Goal: Information Seeking & Learning: Understand process/instructions

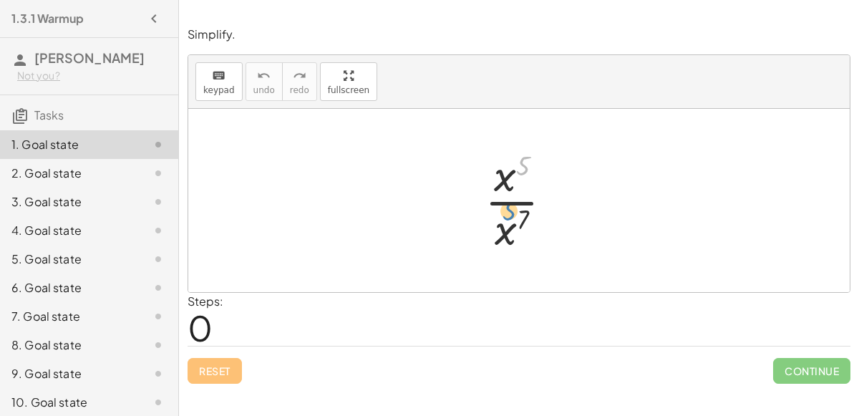
drag, startPoint x: 522, startPoint y: 160, endPoint x: 508, endPoint y: 192, distance: 34.3
click at [508, 192] on div at bounding box center [524, 200] width 94 height 110
drag, startPoint x: 505, startPoint y: 182, endPoint x: 481, endPoint y: 235, distance: 58.7
click at [481, 235] on div at bounding box center [524, 200] width 94 height 110
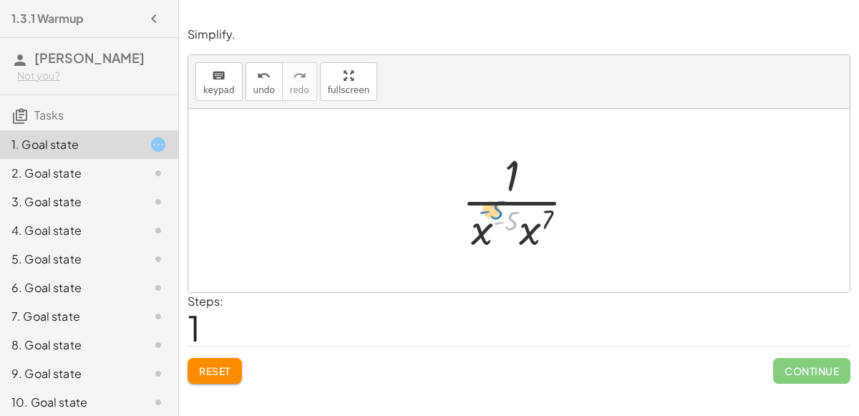
drag, startPoint x: 510, startPoint y: 221, endPoint x: 459, endPoint y: 205, distance: 53.2
click at [459, 205] on div at bounding box center [525, 200] width 140 height 110
drag, startPoint x: 522, startPoint y: 210, endPoint x: 525, endPoint y: 160, distance: 49.5
click at [525, 160] on div at bounding box center [524, 200] width 94 height 110
drag, startPoint x: 500, startPoint y: 178, endPoint x: 510, endPoint y: 230, distance: 53.3
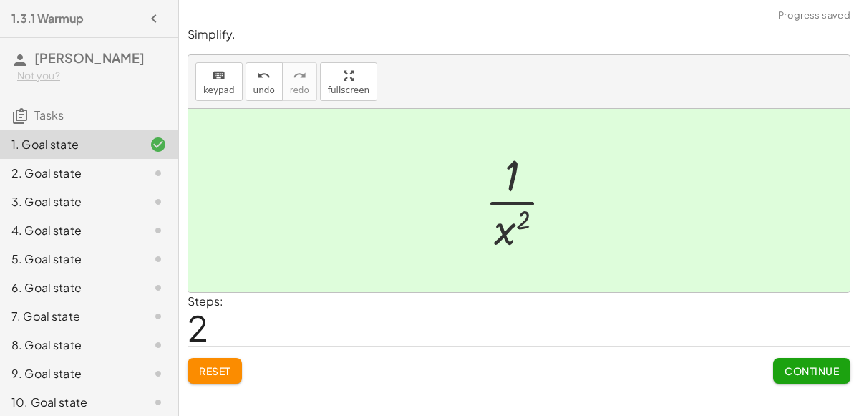
click at [812, 364] on span "Continue" at bounding box center [812, 370] width 54 height 13
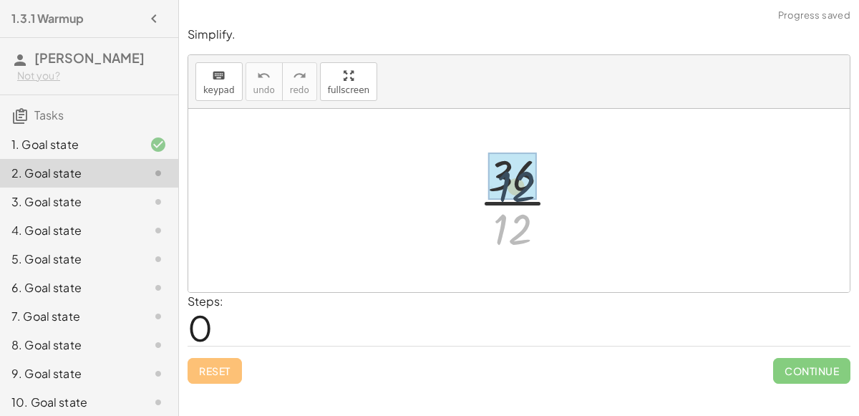
drag, startPoint x: 518, startPoint y: 230, endPoint x: 520, endPoint y: 183, distance: 48.0
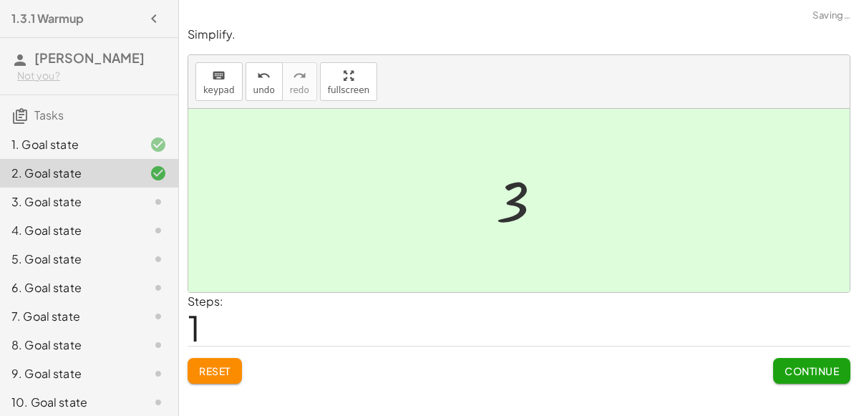
click at [781, 369] on button "Continue" at bounding box center [811, 371] width 77 height 26
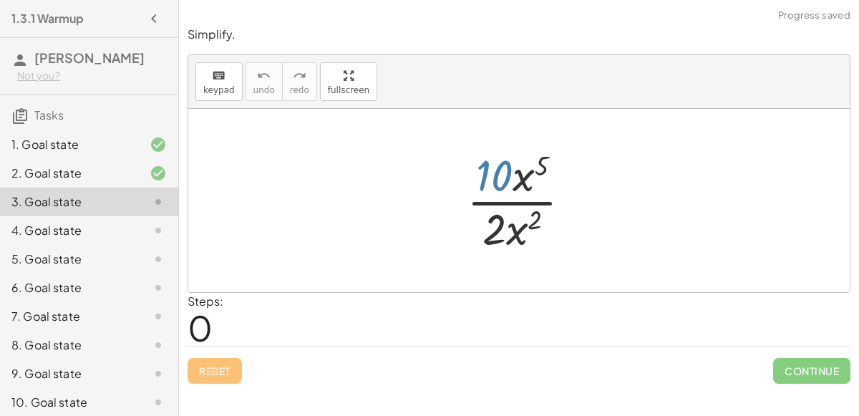
click at [483, 174] on div at bounding box center [525, 200] width 130 height 110
drag, startPoint x: 494, startPoint y: 175, endPoint x: 489, endPoint y: 230, distance: 56.1
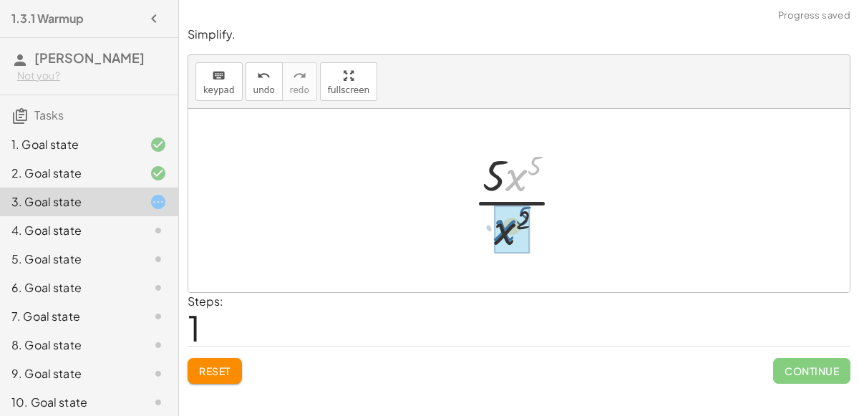
drag, startPoint x: 512, startPoint y: 173, endPoint x: 498, endPoint y: 221, distance: 50.5
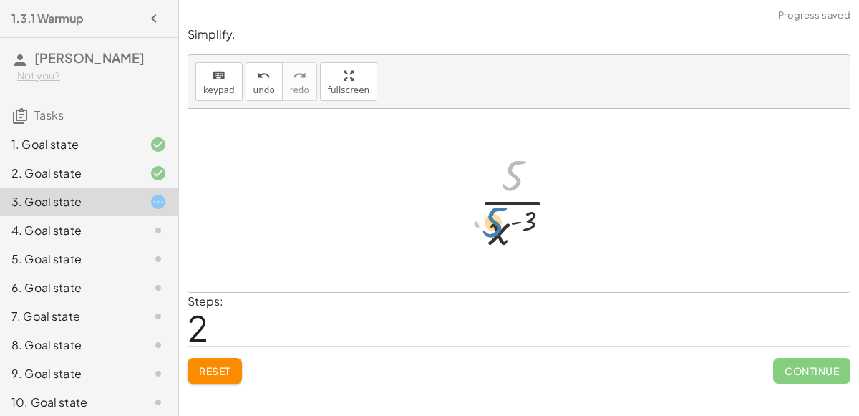
drag, startPoint x: 504, startPoint y: 162, endPoint x: 487, endPoint y: 196, distance: 37.5
click at [487, 196] on div at bounding box center [525, 200] width 107 height 110
drag, startPoint x: 497, startPoint y: 225, endPoint x: 530, endPoint y: 170, distance: 63.6
click at [530, 170] on div at bounding box center [525, 200] width 107 height 110
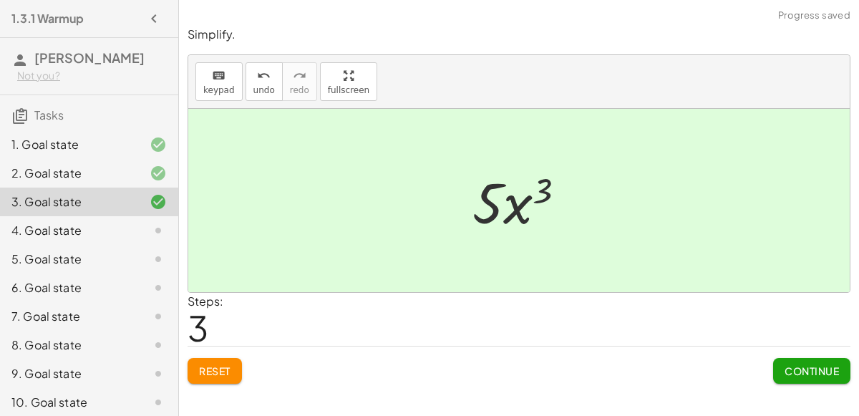
click at [785, 367] on span "Continue" at bounding box center [812, 370] width 54 height 13
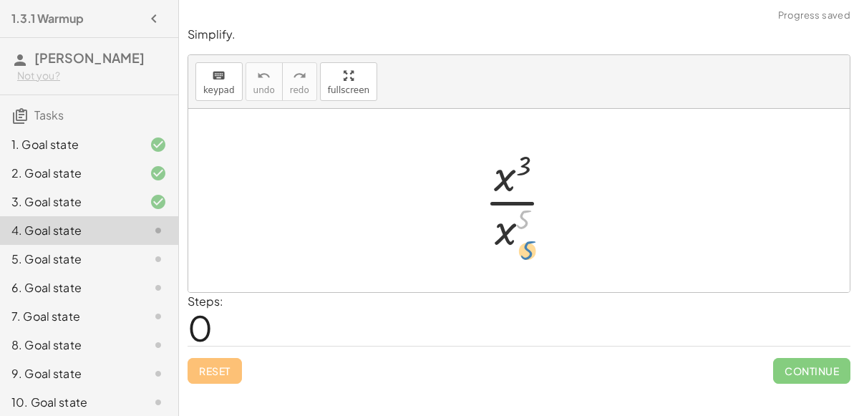
drag, startPoint x: 520, startPoint y: 224, endPoint x: 539, endPoint y: 356, distance: 133.0
click at [539, 356] on div "Simplify. keyboard keypad undo undo redo redo fullscreen 5 · x 3 · x 5 × Steps:…" at bounding box center [519, 205] width 680 height 374
drag, startPoint x: 495, startPoint y: 173, endPoint x: 489, endPoint y: 231, distance: 58.3
click at [489, 231] on div at bounding box center [524, 200] width 94 height 110
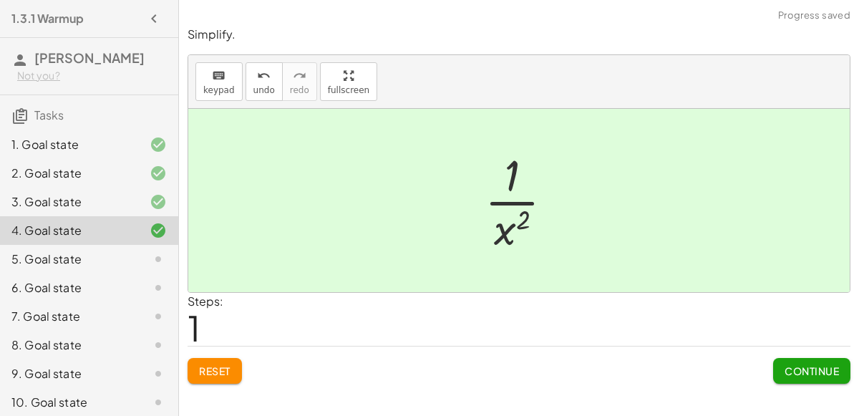
click at [831, 374] on span "Continue" at bounding box center [812, 370] width 54 height 13
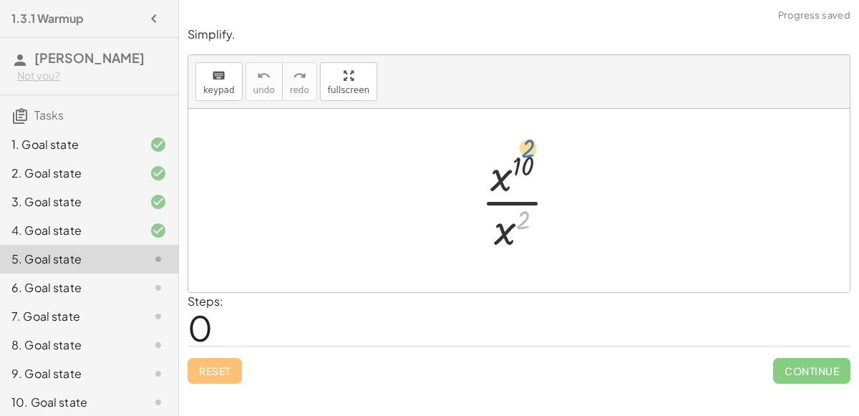
drag, startPoint x: 518, startPoint y: 226, endPoint x: 526, endPoint y: 235, distance: 12.7
click at [526, 235] on div at bounding box center [525, 200] width 102 height 110
drag, startPoint x: 495, startPoint y: 180, endPoint x: 499, endPoint y: 226, distance: 46.0
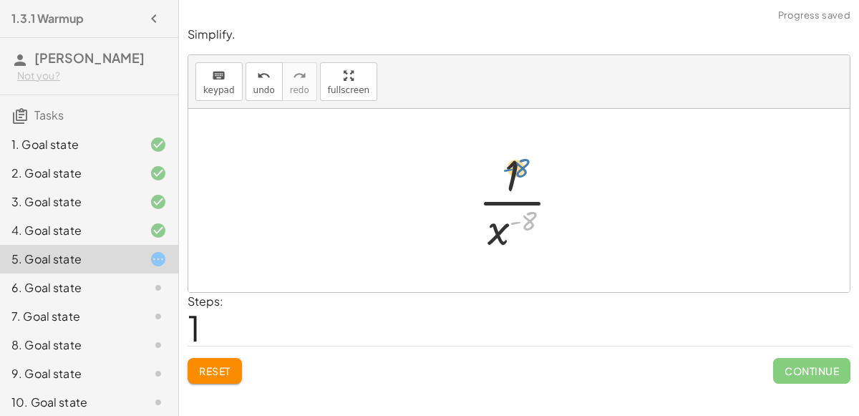
drag, startPoint x: 514, startPoint y: 222, endPoint x: 504, endPoint y: 169, distance: 53.9
click at [504, 169] on div at bounding box center [524, 200] width 107 height 110
drag, startPoint x: 495, startPoint y: 239, endPoint x: 503, endPoint y: 186, distance: 53.6
click at [503, 186] on div at bounding box center [524, 200] width 107 height 110
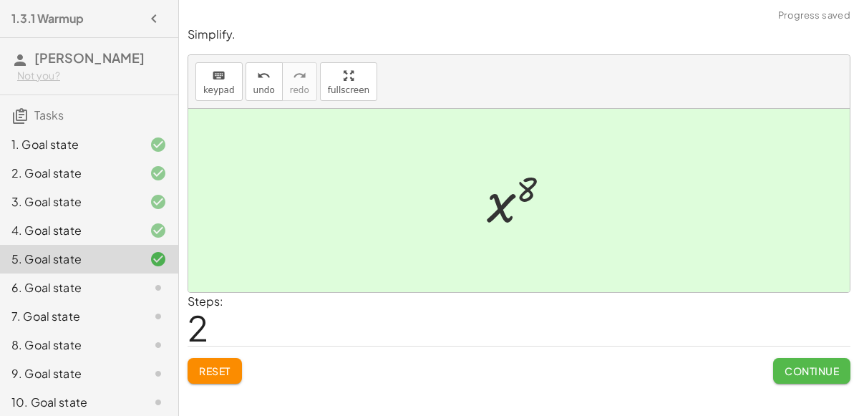
click at [780, 375] on button "Continue" at bounding box center [811, 371] width 77 height 26
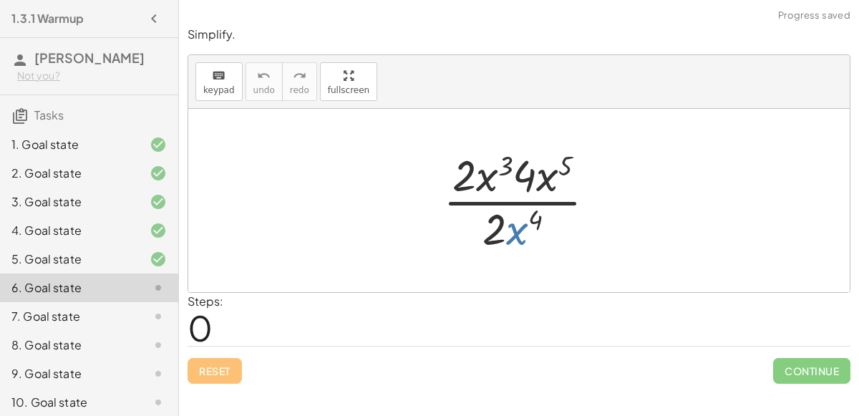
click at [515, 230] on div at bounding box center [525, 200] width 178 height 110
drag, startPoint x: 484, startPoint y: 179, endPoint x: 553, endPoint y: 180, distance: 69.4
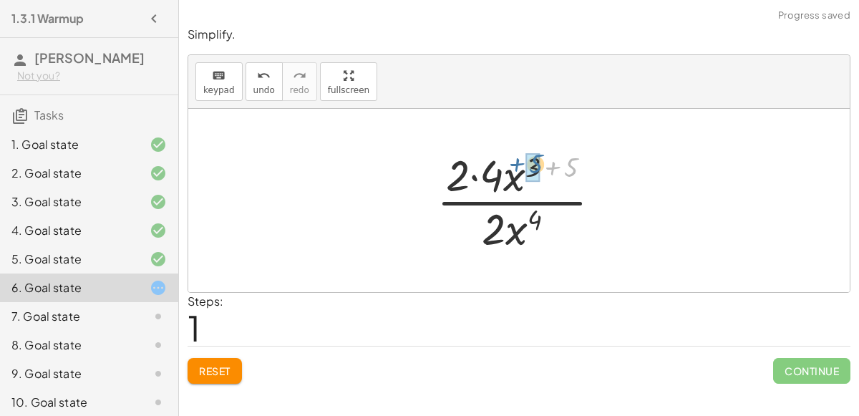
drag, startPoint x: 568, startPoint y: 169, endPoint x: 533, endPoint y: 166, distance: 35.2
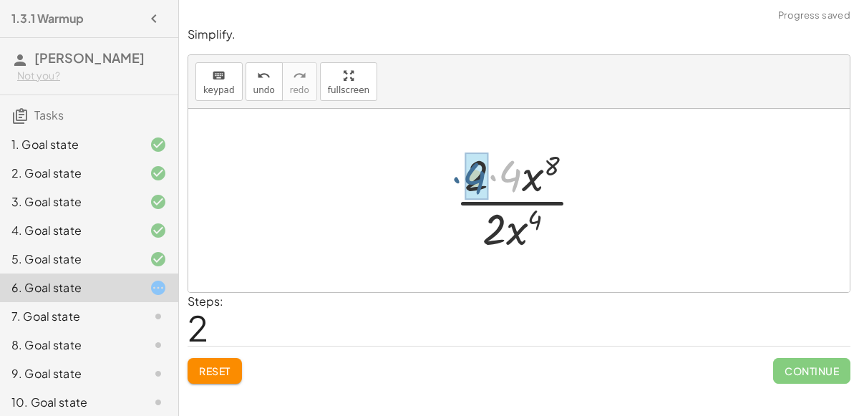
drag, startPoint x: 511, startPoint y: 183, endPoint x: 476, endPoint y: 185, distance: 35.1
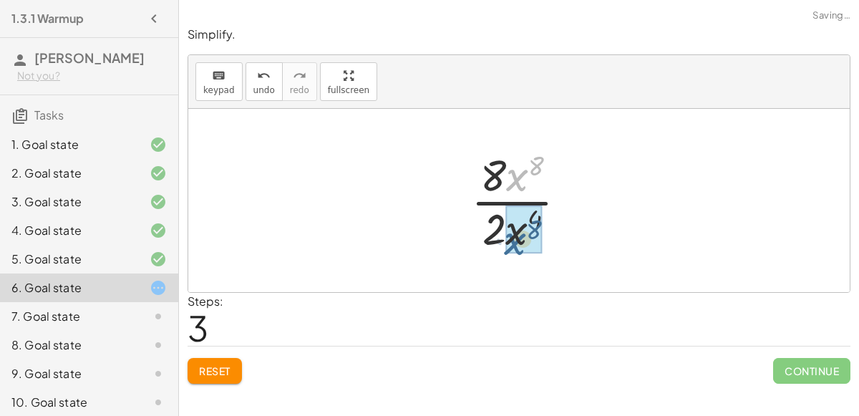
drag, startPoint x: 520, startPoint y: 175, endPoint x: 518, endPoint y: 237, distance: 61.6
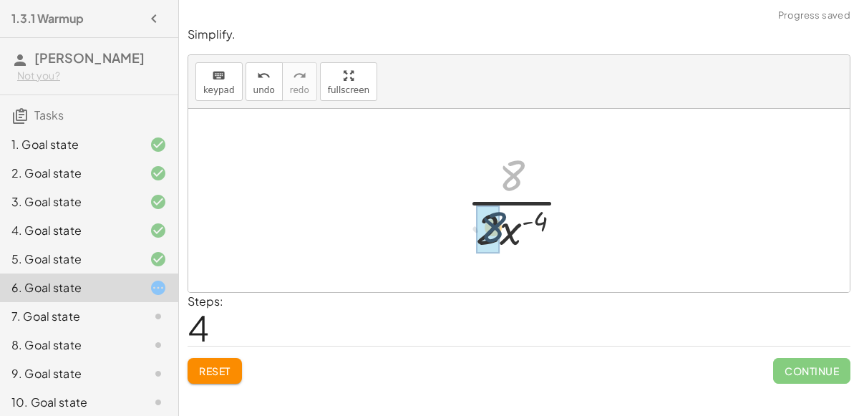
drag, startPoint x: 510, startPoint y: 182, endPoint x: 491, endPoint y: 232, distance: 53.4
drag, startPoint x: 530, startPoint y: 217, endPoint x: 501, endPoint y: 223, distance: 29.2
click at [501, 223] on div at bounding box center [525, 200] width 106 height 110
drag, startPoint x: 528, startPoint y: 219, endPoint x: 522, endPoint y: 156, distance: 63.2
click at [522, 156] on div at bounding box center [525, 200] width 106 height 110
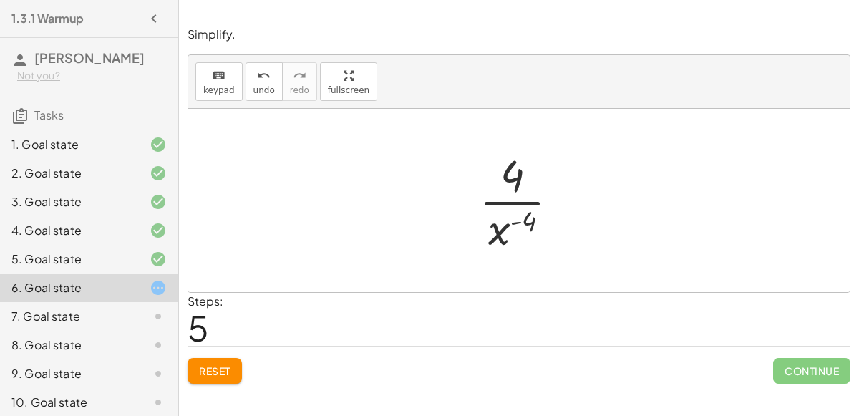
click at [233, 366] on button "Reset" at bounding box center [215, 371] width 54 height 26
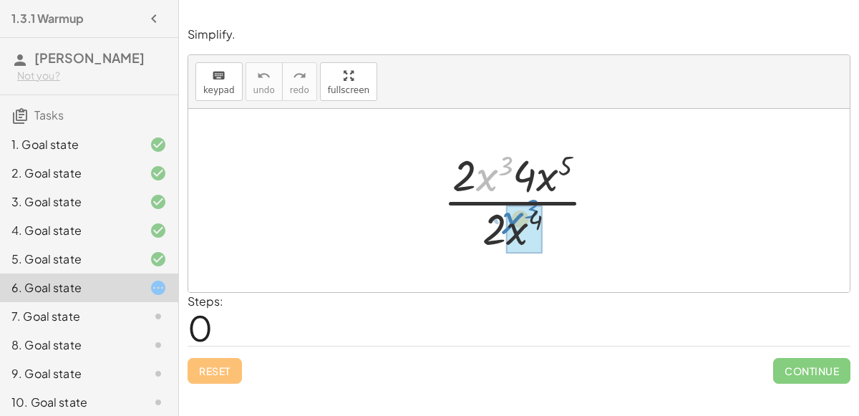
drag, startPoint x: 485, startPoint y: 189, endPoint x: 510, endPoint y: 230, distance: 47.9
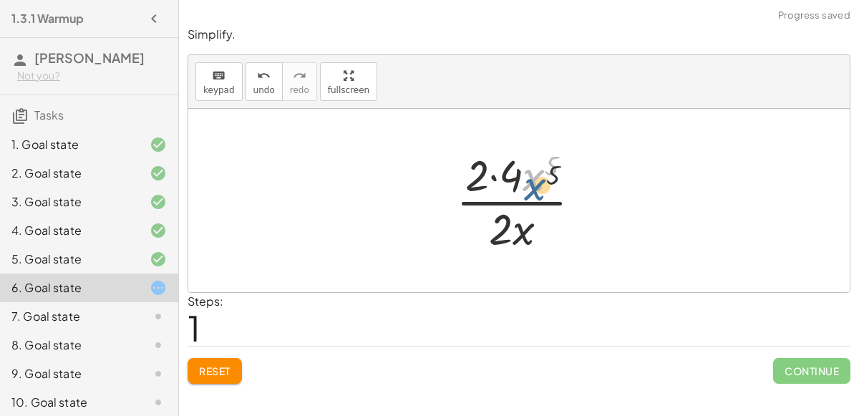
click at [529, 180] on div at bounding box center [524, 200] width 151 height 110
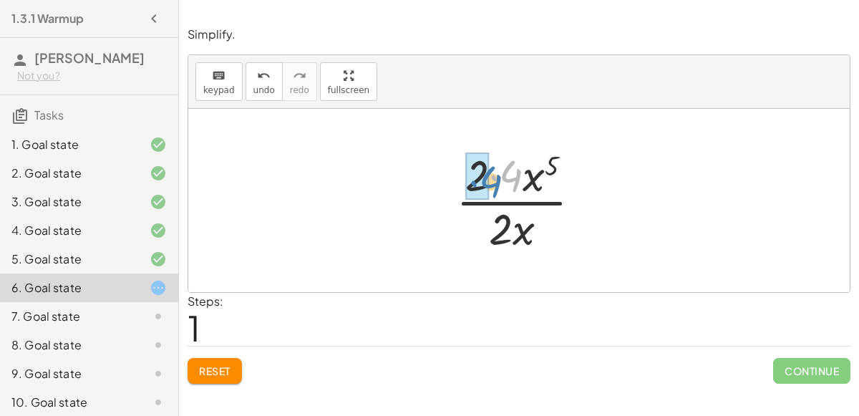
drag, startPoint x: 495, startPoint y: 182, endPoint x: 475, endPoint y: 187, distance: 20.7
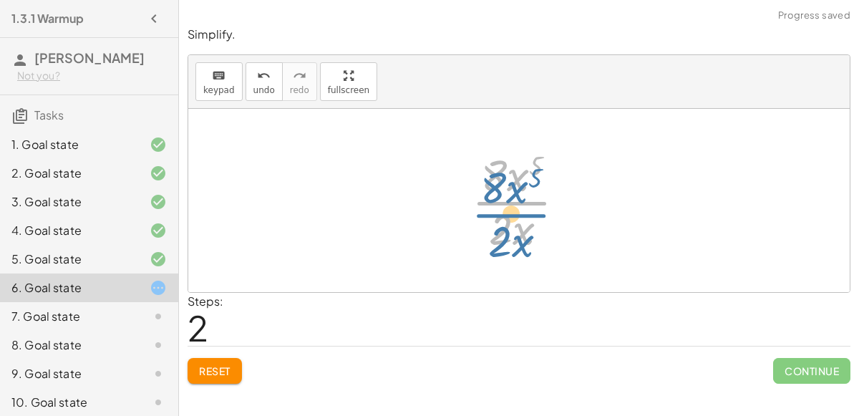
drag, startPoint x: 515, startPoint y: 191, endPoint x: 514, endPoint y: 200, distance: 9.4
click at [514, 200] on div at bounding box center [525, 200] width 120 height 110
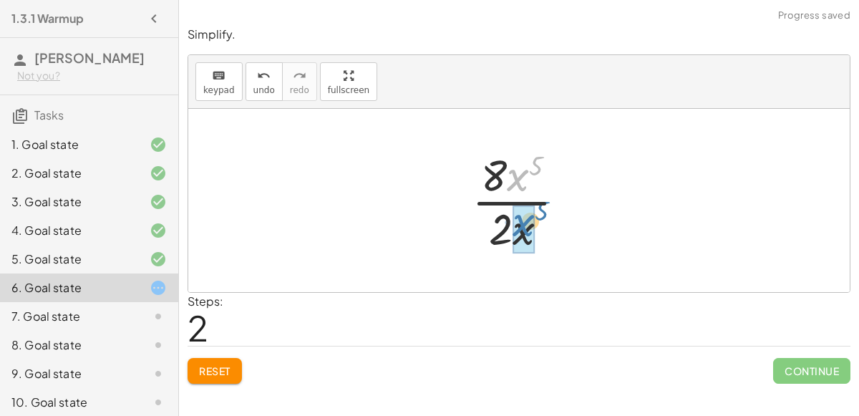
drag, startPoint x: 513, startPoint y: 181, endPoint x: 519, endPoint y: 225, distance: 44.0
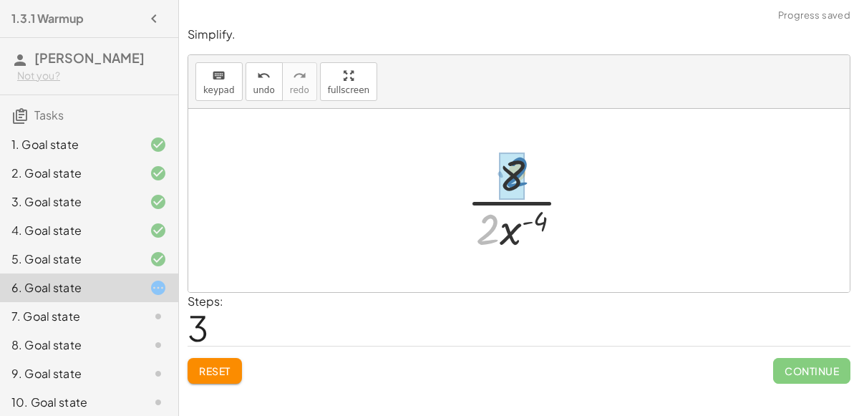
drag, startPoint x: 486, startPoint y: 230, endPoint x: 514, endPoint y: 173, distance: 63.7
click at [219, 360] on button "Reset" at bounding box center [215, 371] width 54 height 26
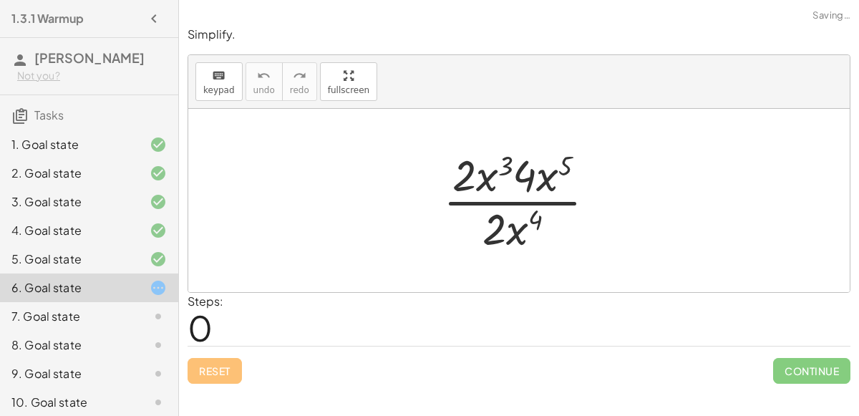
click at [527, 178] on div at bounding box center [525, 200] width 178 height 110
drag, startPoint x: 476, startPoint y: 180, endPoint x: 500, endPoint y: 229, distance: 55.1
click at [500, 229] on div at bounding box center [525, 200] width 178 height 110
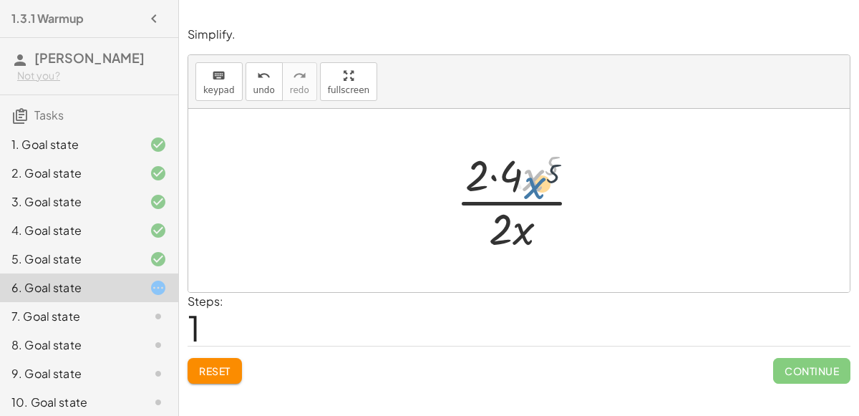
click at [529, 182] on div at bounding box center [524, 200] width 151 height 110
drag, startPoint x: 521, startPoint y: 243, endPoint x: 535, endPoint y: 188, distance: 56.9
drag, startPoint x: 512, startPoint y: 229, endPoint x: 528, endPoint y: 243, distance: 20.8
click at [528, 243] on div at bounding box center [525, 200] width 152 height 110
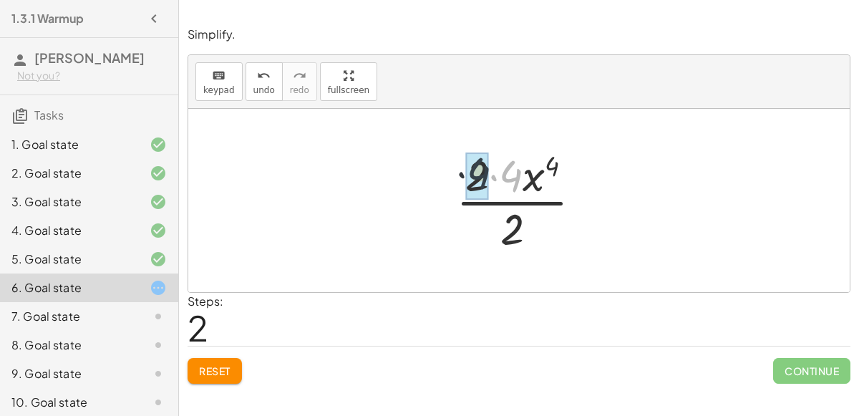
drag, startPoint x: 519, startPoint y: 182, endPoint x: 481, endPoint y: 180, distance: 38.0
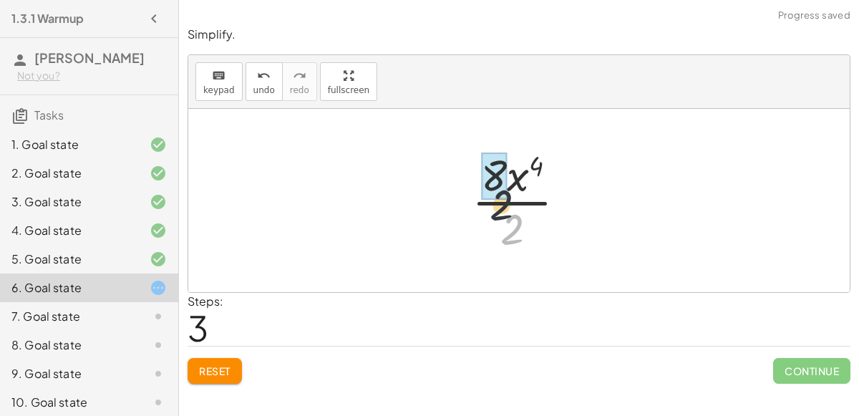
drag, startPoint x: 513, startPoint y: 220, endPoint x: 496, endPoint y: 183, distance: 40.0
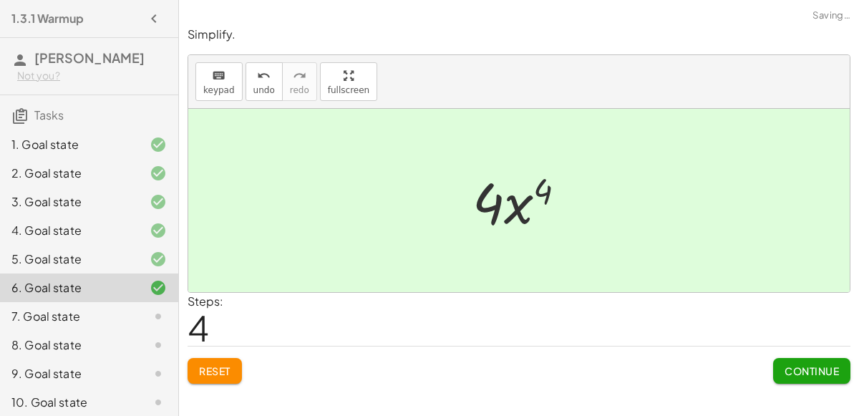
click at [795, 373] on span "Continue" at bounding box center [812, 370] width 54 height 13
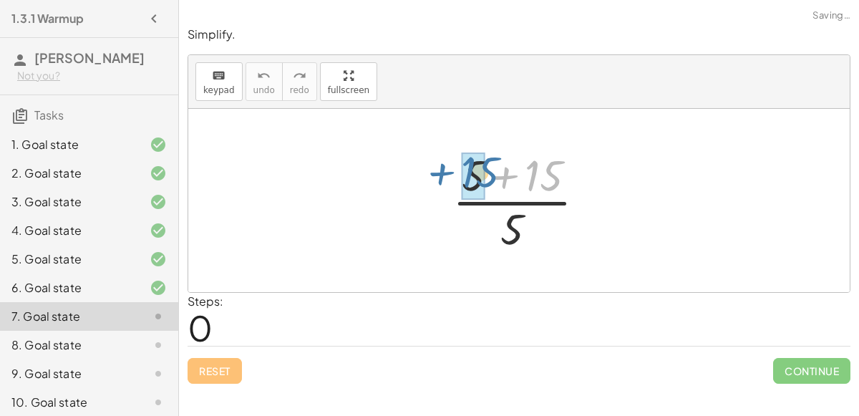
drag, startPoint x: 543, startPoint y: 166, endPoint x: 472, endPoint y: 163, distance: 70.2
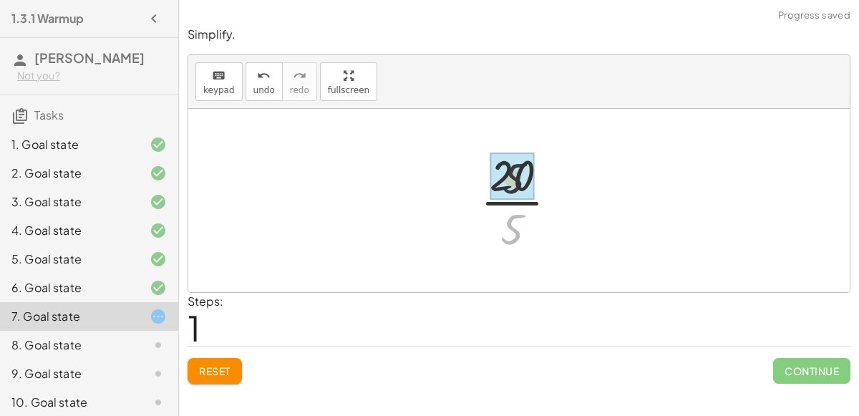
drag, startPoint x: 511, startPoint y: 220, endPoint x: 511, endPoint y: 162, distance: 58.0
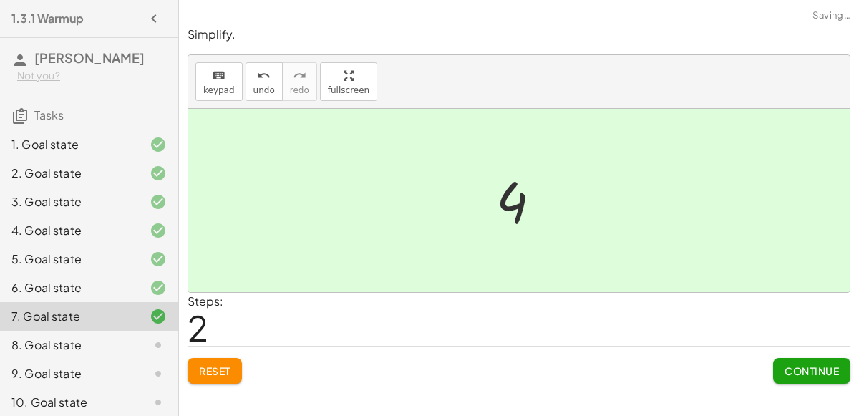
click at [810, 368] on span "Continue" at bounding box center [812, 370] width 54 height 13
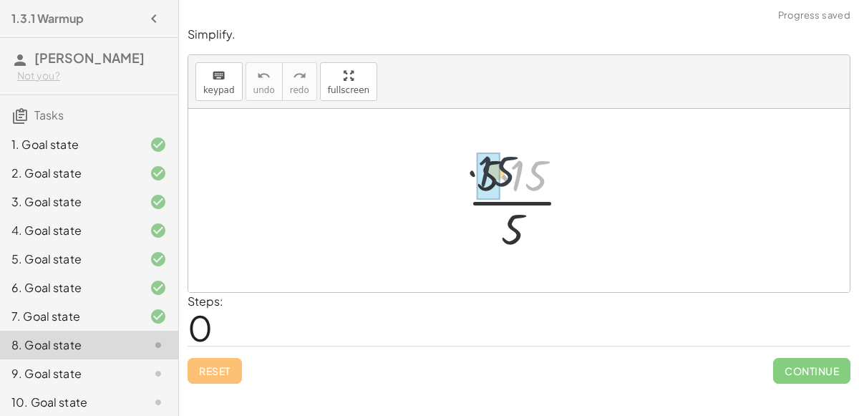
drag, startPoint x: 518, startPoint y: 180, endPoint x: 485, endPoint y: 175, distance: 33.9
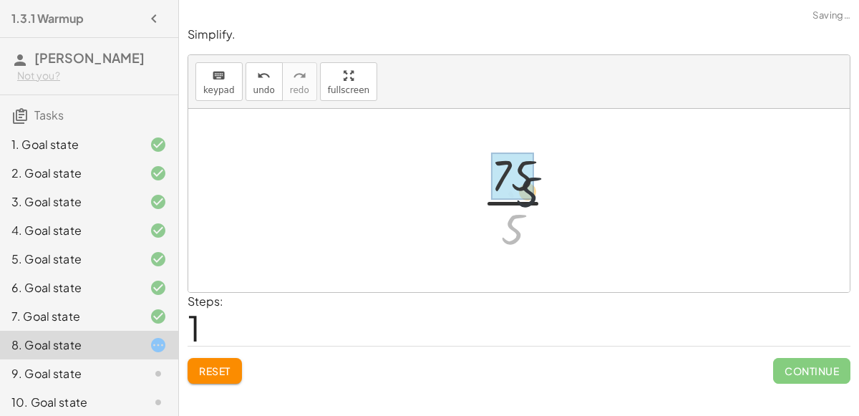
drag, startPoint x: 502, startPoint y: 221, endPoint x: 516, endPoint y: 178, distance: 45.0
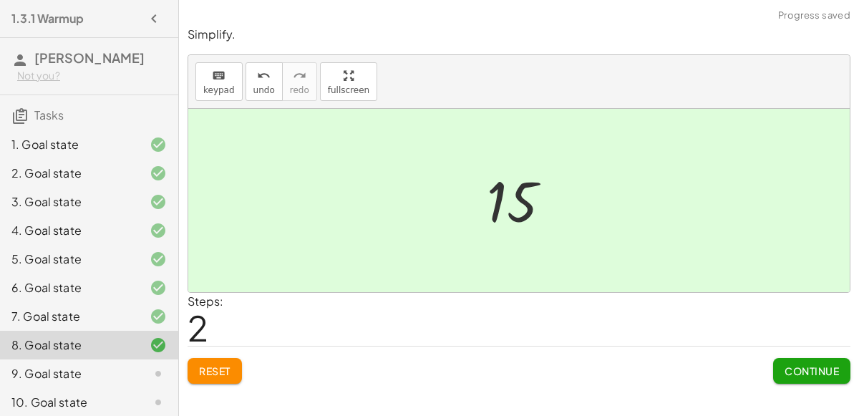
click at [775, 359] on button "Continue" at bounding box center [811, 371] width 77 height 26
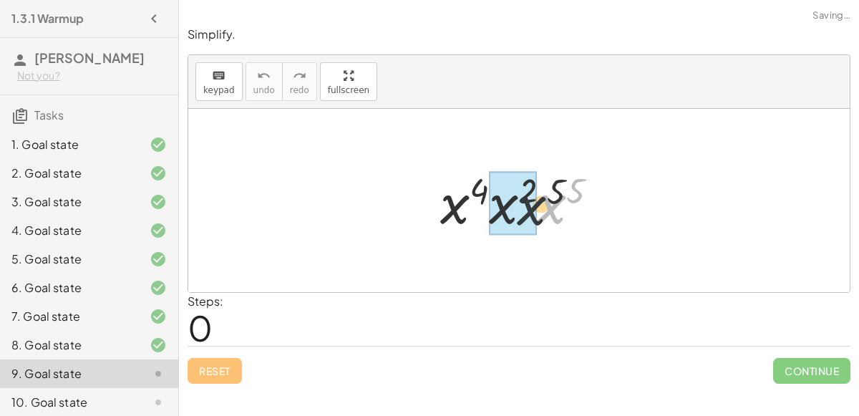
drag, startPoint x: 558, startPoint y: 216, endPoint x: 507, endPoint y: 215, distance: 50.8
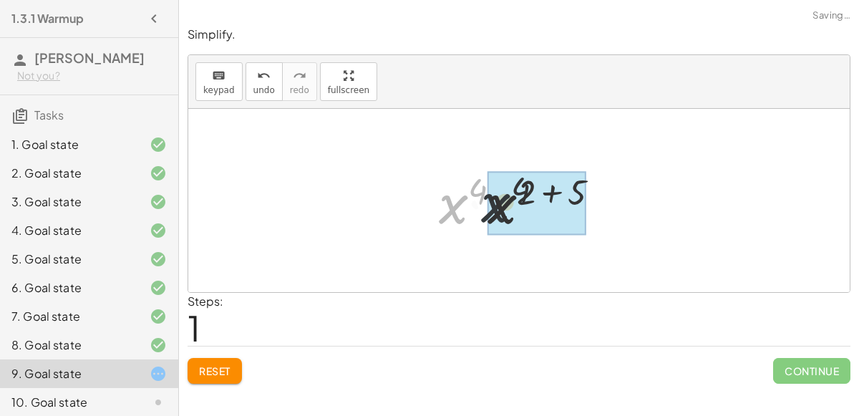
drag, startPoint x: 443, startPoint y: 203, endPoint x: 493, endPoint y: 200, distance: 50.2
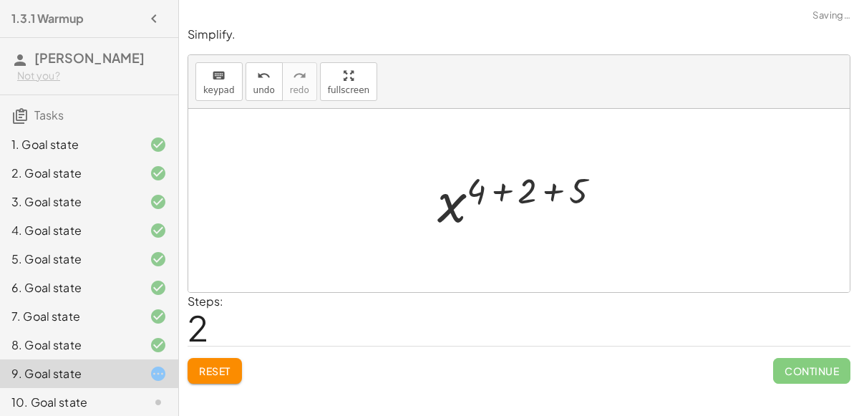
click at [523, 191] on div at bounding box center [524, 200] width 189 height 71
click at [521, 193] on div at bounding box center [524, 200] width 138 height 71
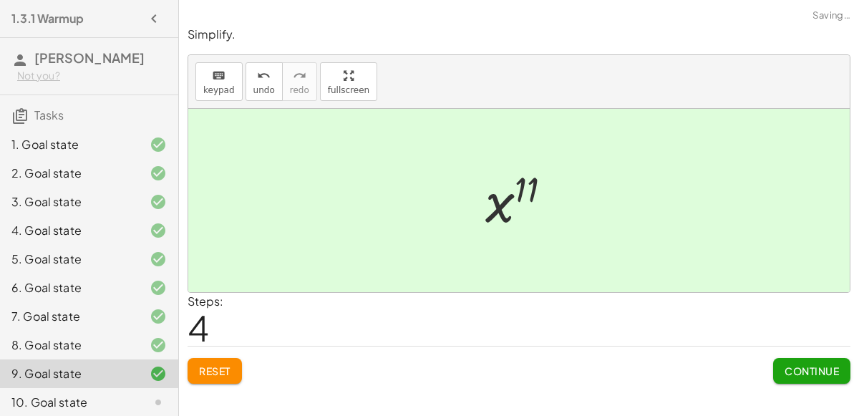
click at [781, 367] on button "Continue" at bounding box center [811, 371] width 77 height 26
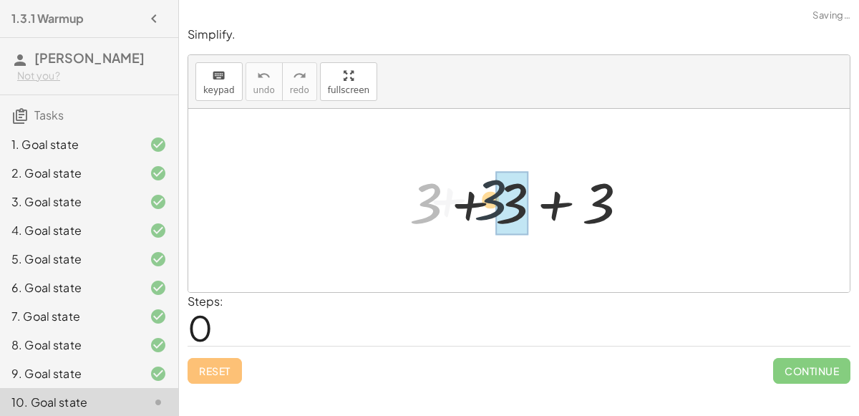
drag, startPoint x: 432, startPoint y: 197, endPoint x: 515, endPoint y: 195, distance: 82.3
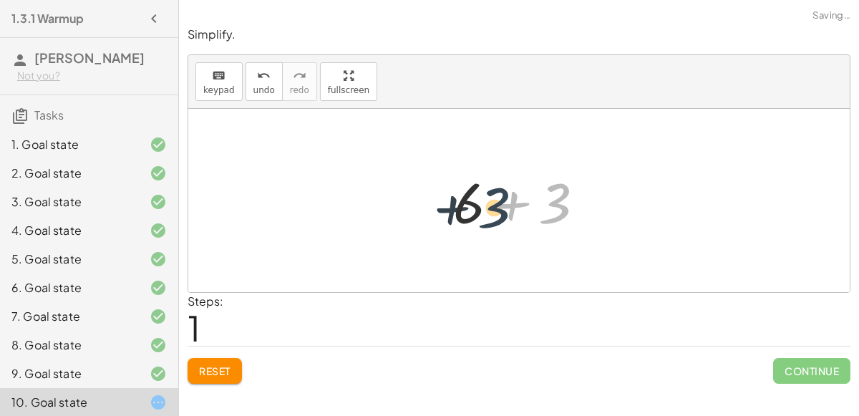
drag, startPoint x: 558, startPoint y: 208, endPoint x: 495, endPoint y: 212, distance: 63.8
click at [495, 212] on div at bounding box center [524, 201] width 157 height 74
click at [492, 210] on div at bounding box center [524, 201] width 157 height 74
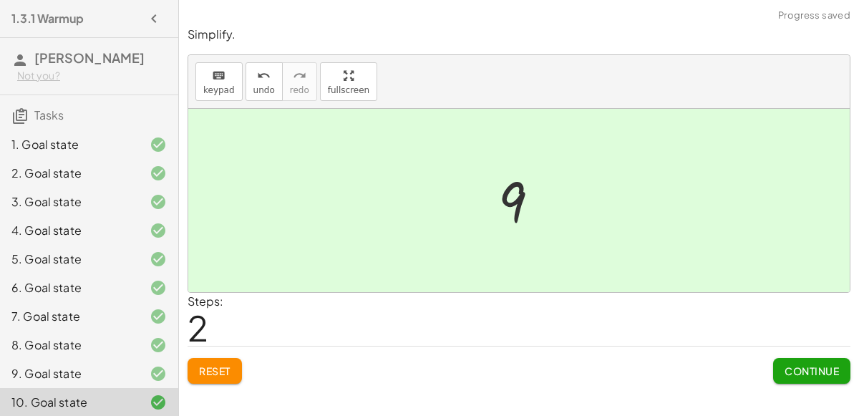
click at [801, 365] on span "Continue" at bounding box center [812, 370] width 54 height 13
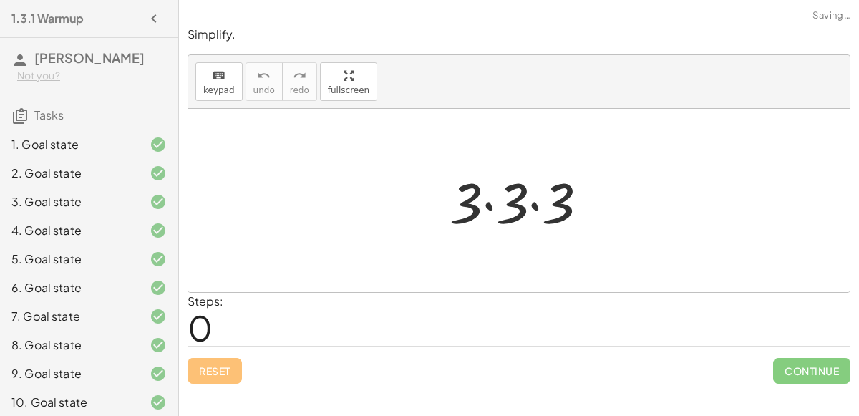
click at [509, 200] on div at bounding box center [524, 201] width 165 height 74
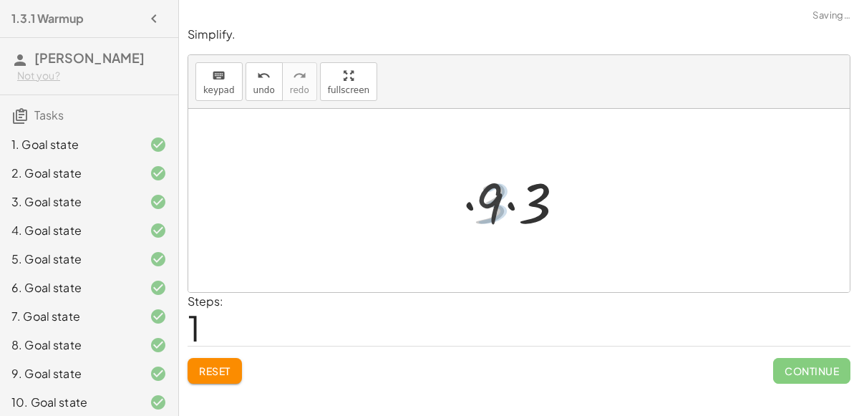
click at [507, 204] on div at bounding box center [525, 201] width 114 height 74
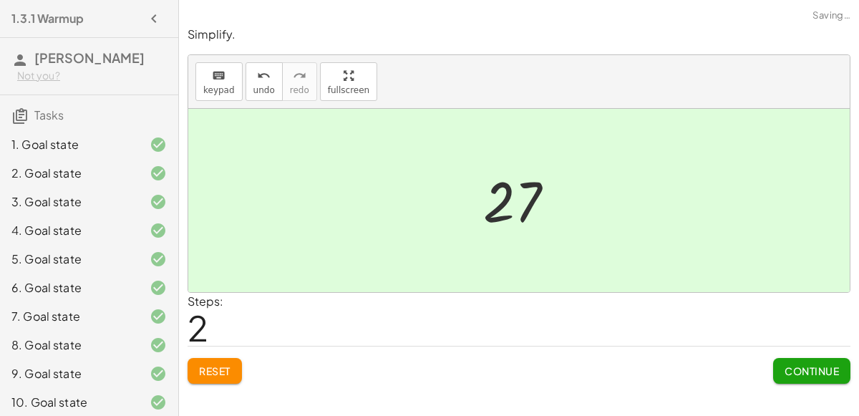
click at [792, 366] on span "Continue" at bounding box center [812, 370] width 54 height 13
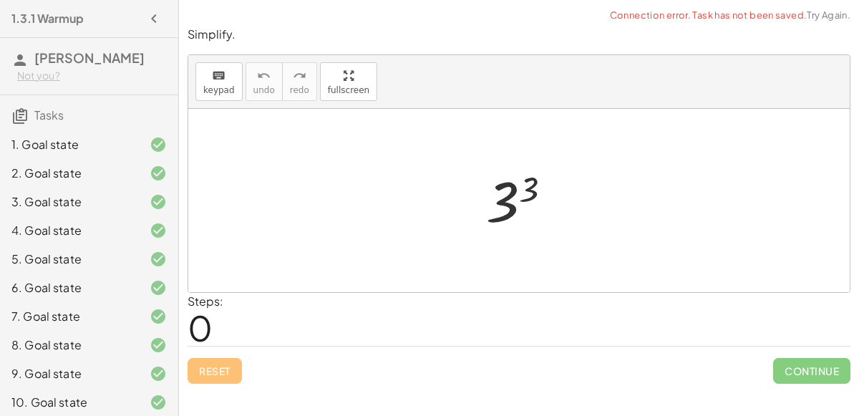
click at [505, 210] on div at bounding box center [525, 200] width 92 height 71
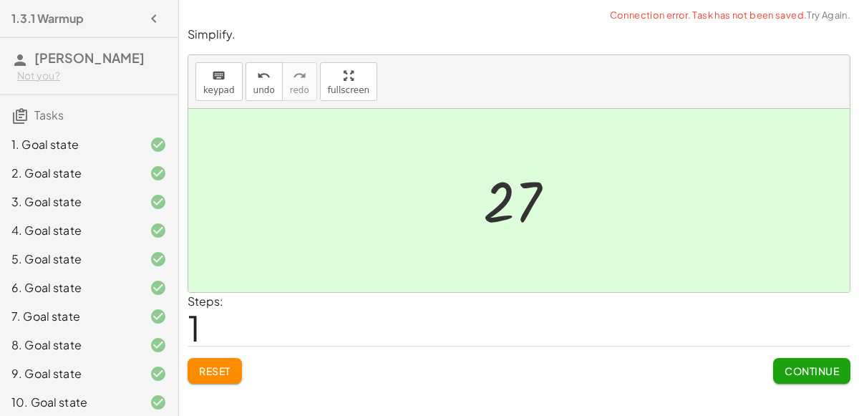
click at [807, 373] on span "Continue" at bounding box center [812, 370] width 54 height 13
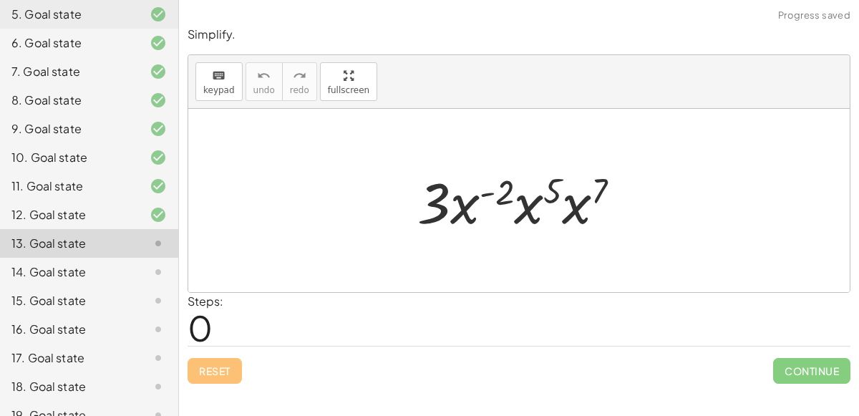
scroll to position [320, 0]
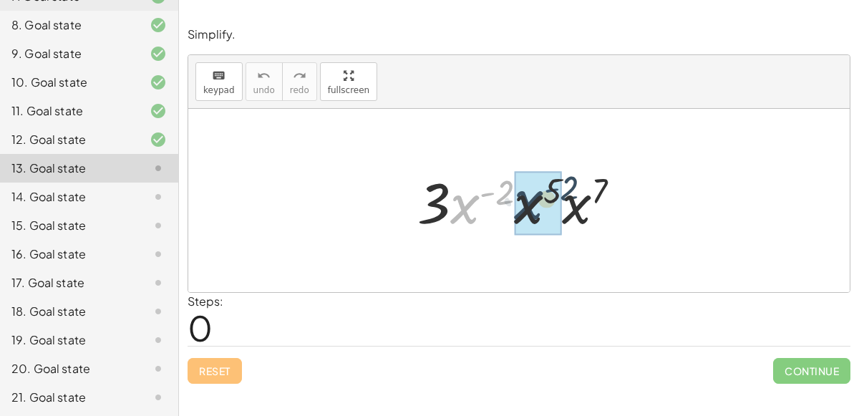
drag, startPoint x: 494, startPoint y: 198, endPoint x: 558, endPoint y: 193, distance: 64.6
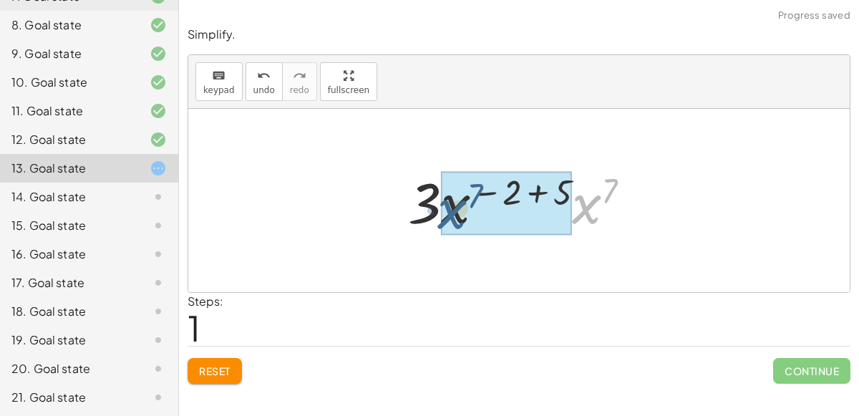
drag, startPoint x: 593, startPoint y: 204, endPoint x: 458, endPoint y: 209, distance: 134.7
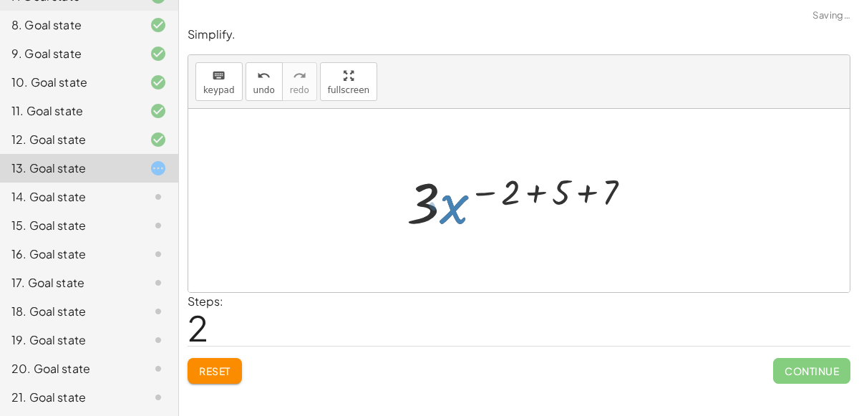
click at [525, 193] on div at bounding box center [524, 201] width 251 height 74
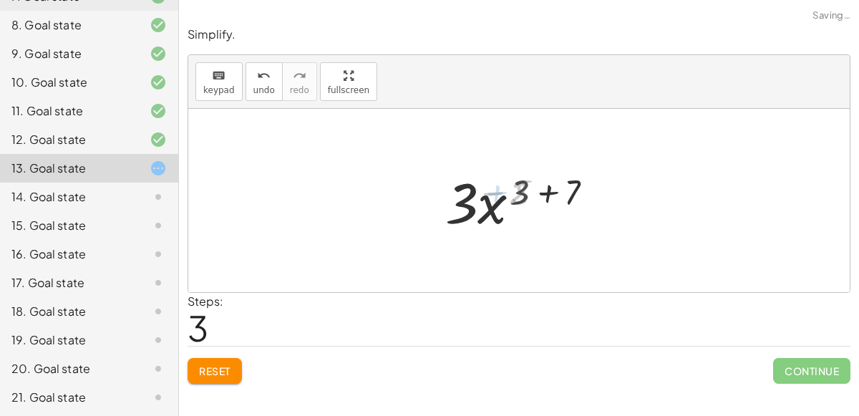
click at [525, 193] on div at bounding box center [524, 201] width 169 height 74
click at [542, 191] on div at bounding box center [524, 201] width 169 height 74
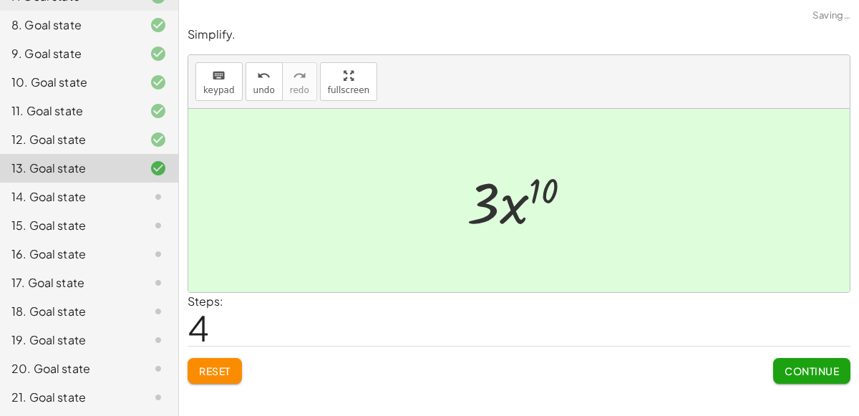
click at [798, 368] on span "Continue" at bounding box center [812, 370] width 54 height 13
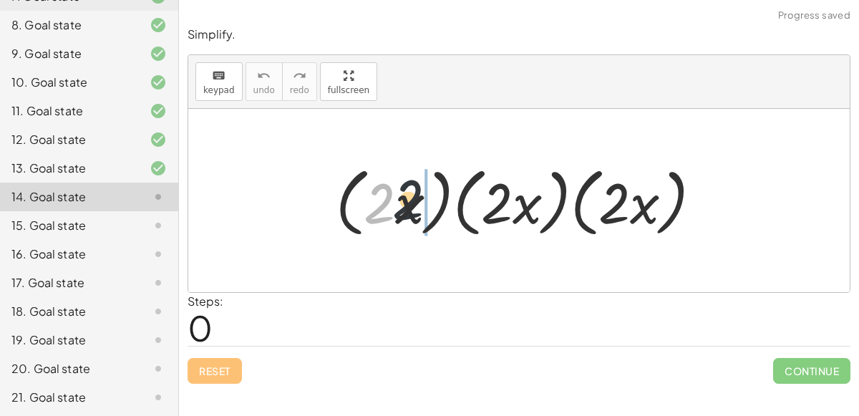
drag, startPoint x: 381, startPoint y: 183, endPoint x: 486, endPoint y: 185, distance: 105.2
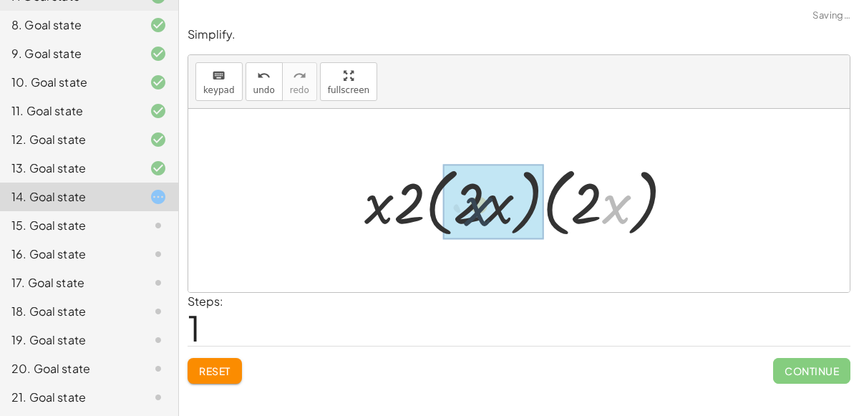
drag, startPoint x: 627, startPoint y: 218, endPoint x: 482, endPoint y: 221, distance: 144.6
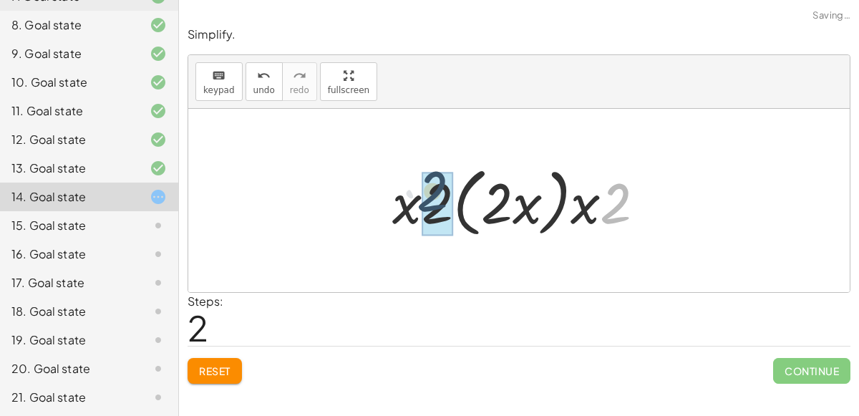
drag, startPoint x: 605, startPoint y: 214, endPoint x: 422, endPoint y: 205, distance: 182.8
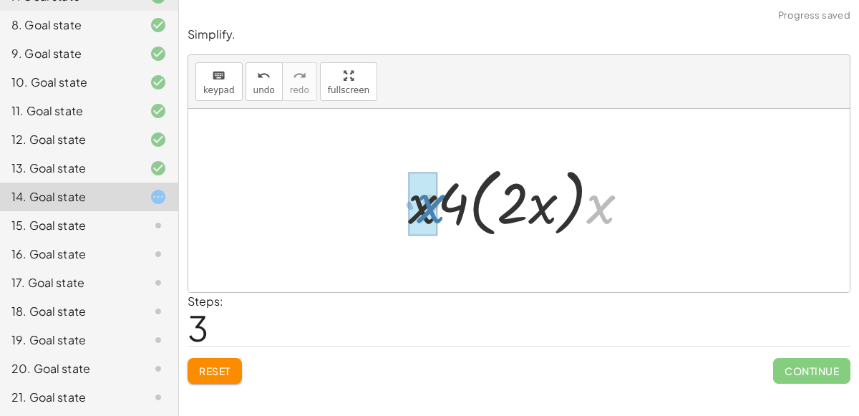
drag, startPoint x: 594, startPoint y: 216, endPoint x: 424, endPoint y: 215, distance: 169.6
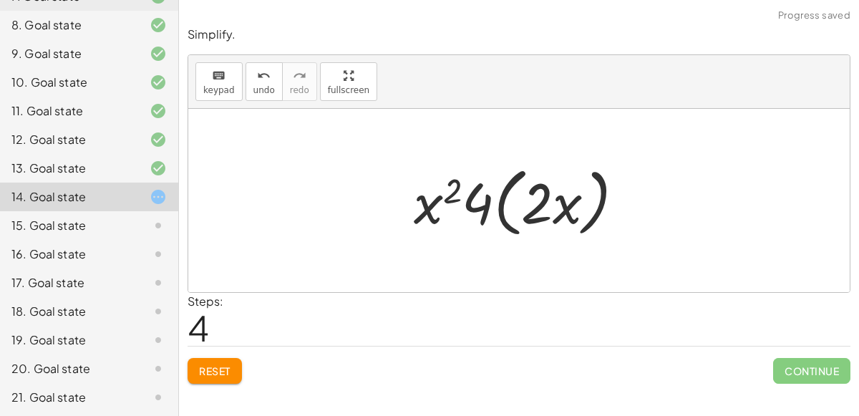
click at [448, 194] on div at bounding box center [525, 201] width 237 height 82
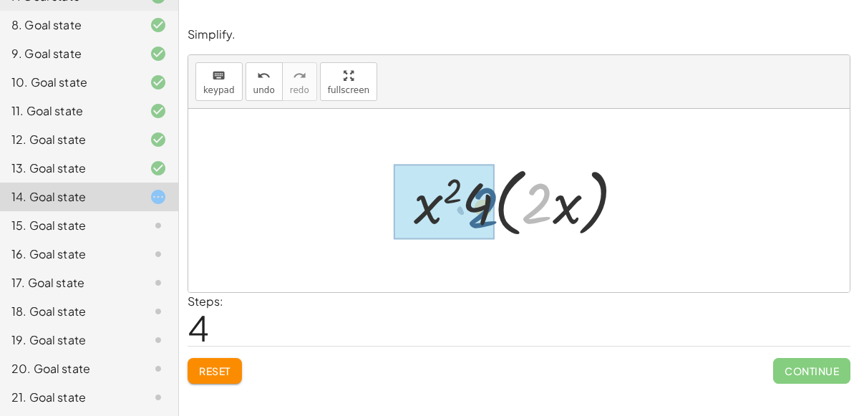
drag, startPoint x: 538, startPoint y: 206, endPoint x: 498, endPoint y: 209, distance: 40.2
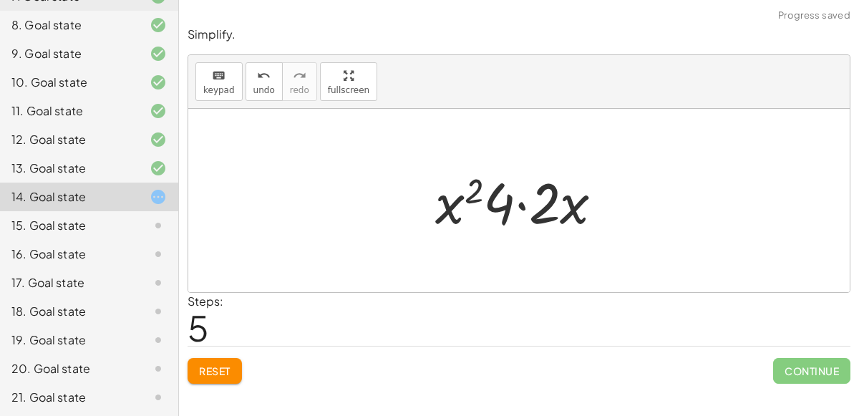
click at [523, 203] on div at bounding box center [525, 201] width 194 height 74
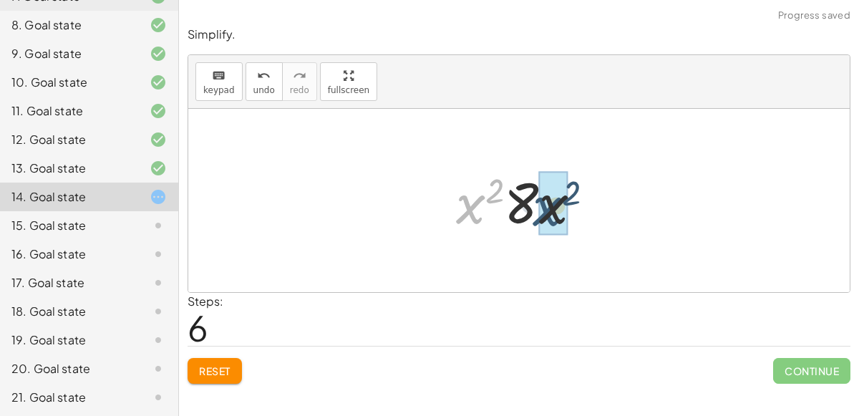
drag, startPoint x: 464, startPoint y: 201, endPoint x: 541, endPoint y: 200, distance: 77.3
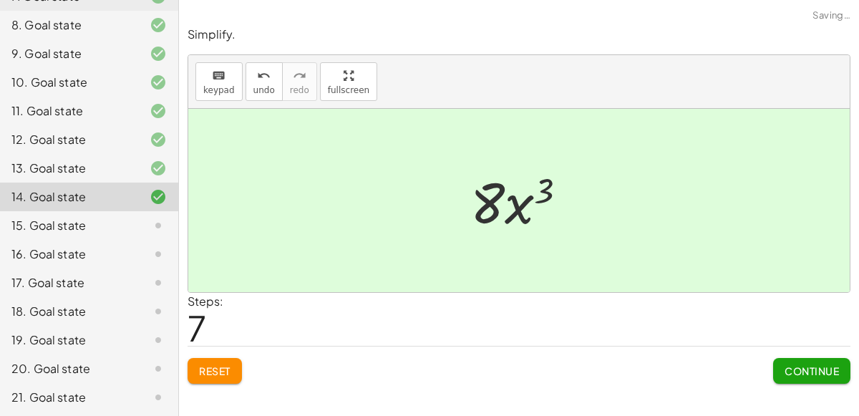
click at [808, 378] on button "Continue" at bounding box center [811, 371] width 77 height 26
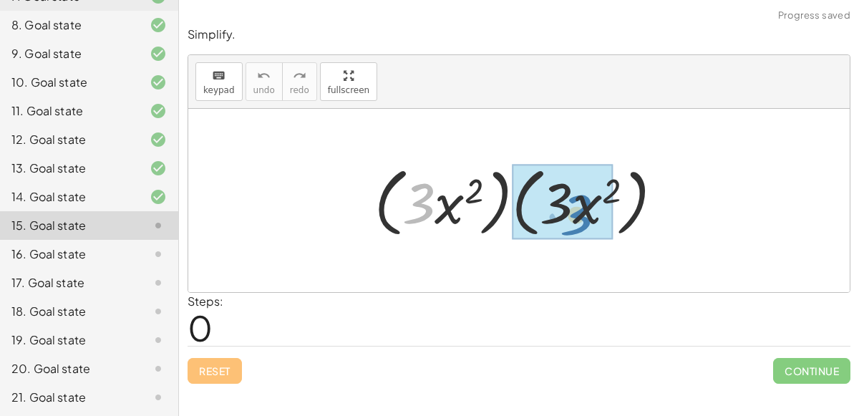
drag, startPoint x: 404, startPoint y: 193, endPoint x: 560, endPoint y: 203, distance: 156.4
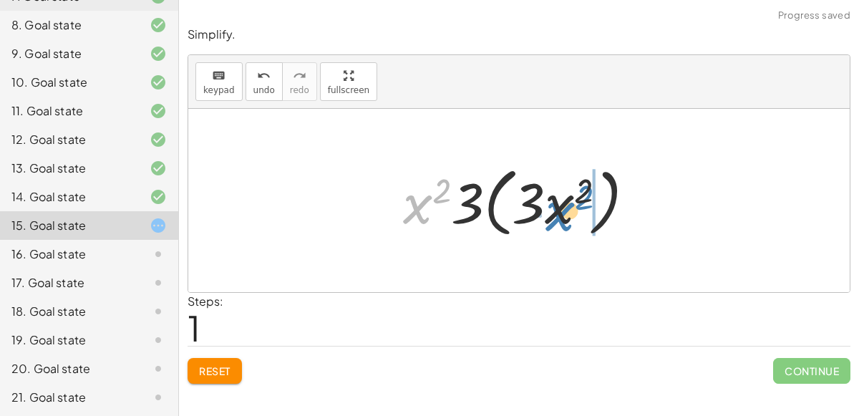
drag, startPoint x: 413, startPoint y: 199, endPoint x: 556, endPoint y: 206, distance: 143.3
click at [556, 206] on div at bounding box center [525, 201] width 258 height 82
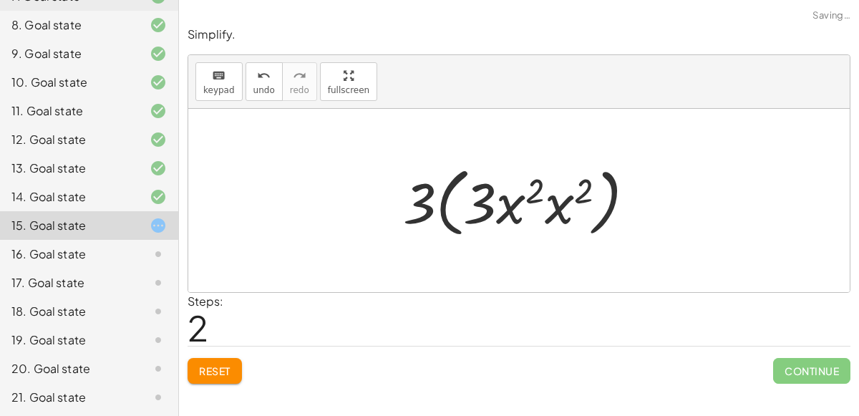
click at [536, 205] on div at bounding box center [525, 201] width 258 height 82
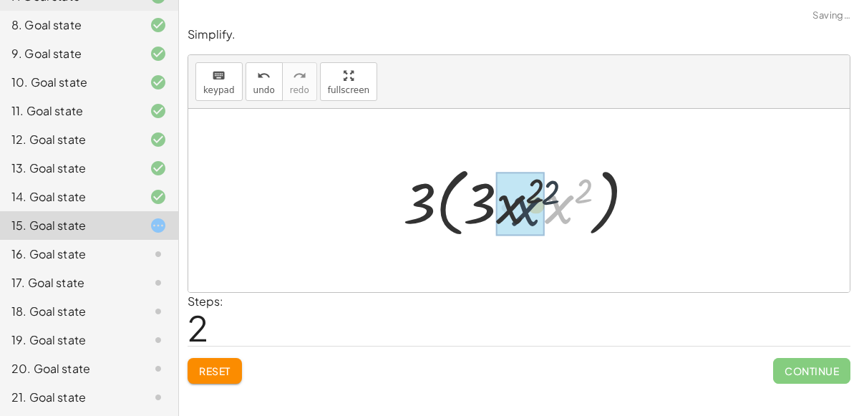
drag, startPoint x: 550, startPoint y: 208, endPoint x: 513, endPoint y: 209, distance: 36.5
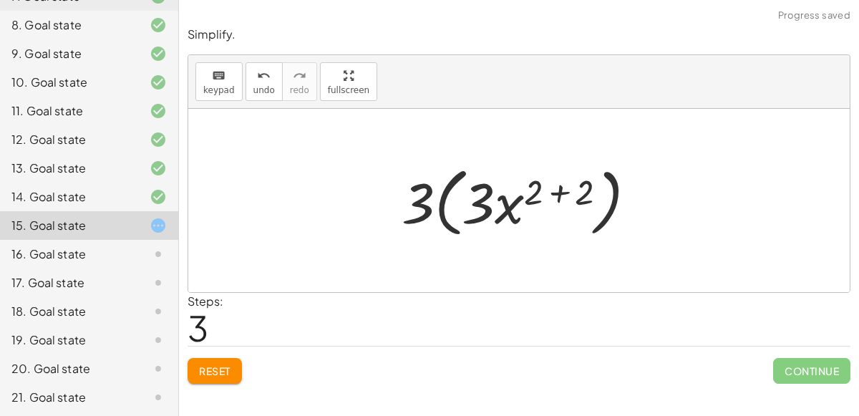
click at [549, 189] on div at bounding box center [524, 201] width 261 height 82
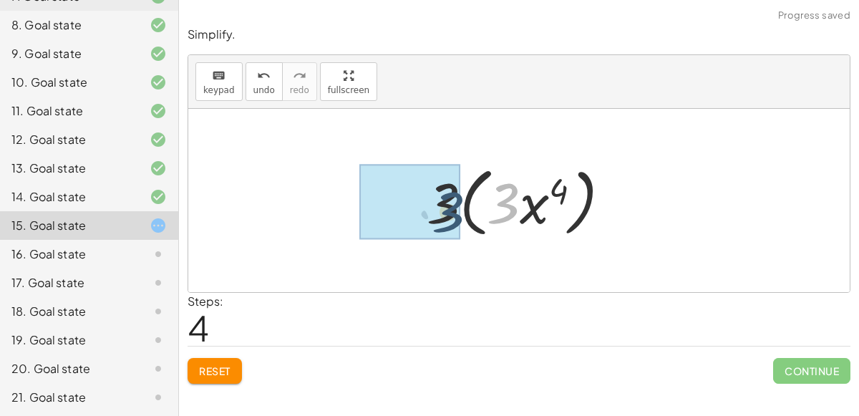
drag, startPoint x: 505, startPoint y: 205, endPoint x: 450, endPoint y: 213, distance: 56.4
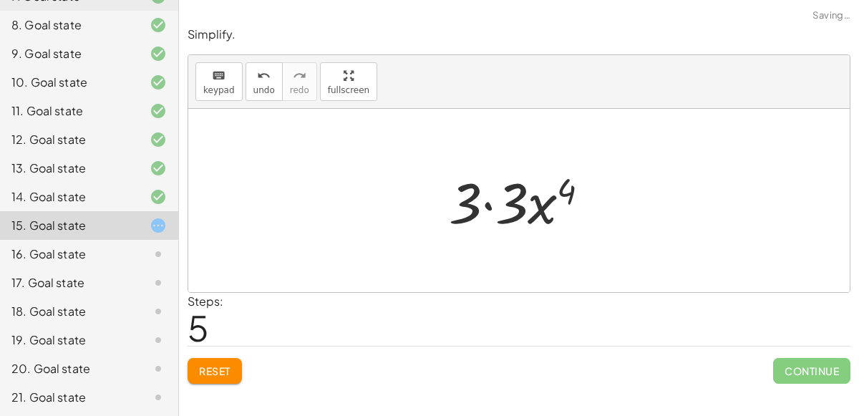
click at [508, 199] on div at bounding box center [525, 201] width 167 height 74
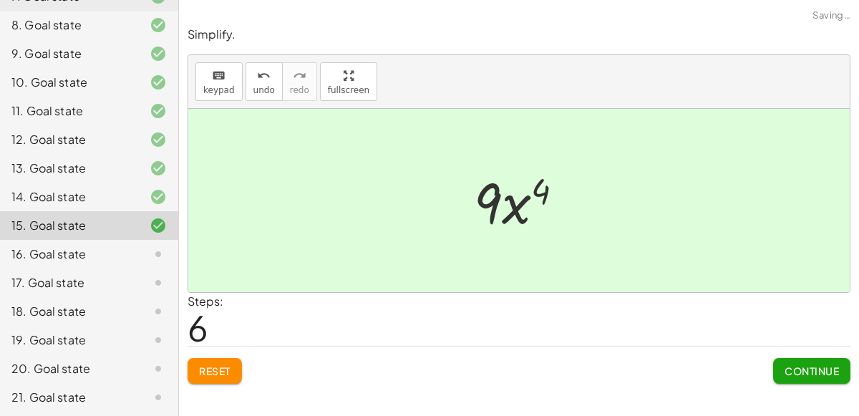
click at [807, 376] on button "Continue" at bounding box center [811, 371] width 77 height 26
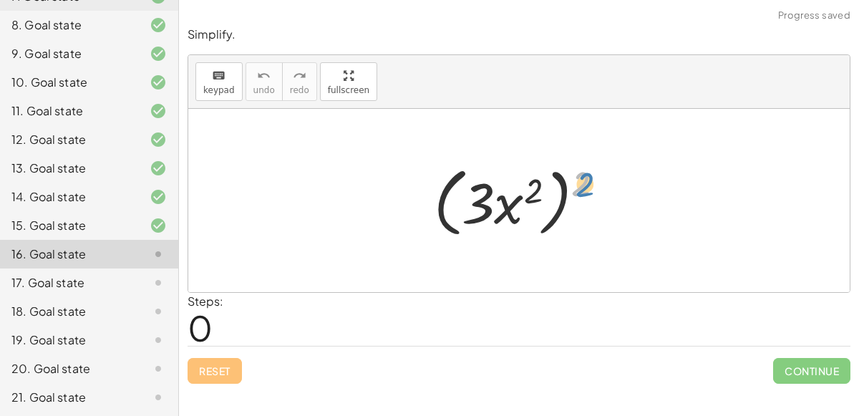
click at [580, 187] on div at bounding box center [525, 201] width 196 height 82
click at [481, 195] on div at bounding box center [525, 201] width 196 height 82
drag, startPoint x: 581, startPoint y: 173, endPoint x: 503, endPoint y: 178, distance: 78.2
click at [503, 178] on div at bounding box center [525, 201] width 196 height 82
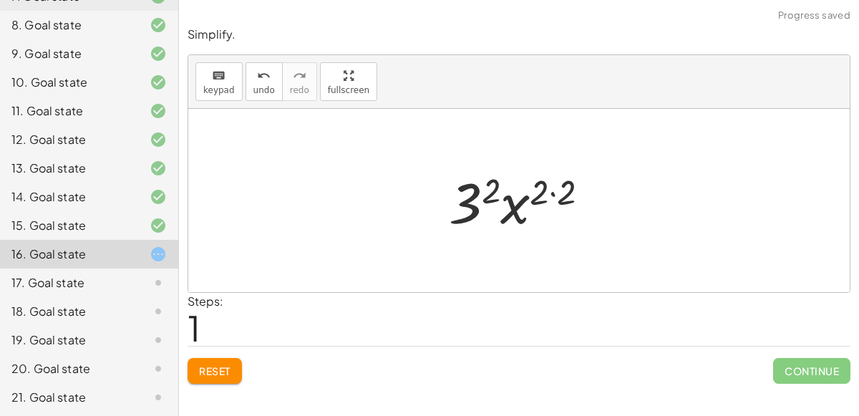
click at [537, 189] on div at bounding box center [525, 201] width 166 height 74
click at [553, 190] on div at bounding box center [525, 201] width 166 height 74
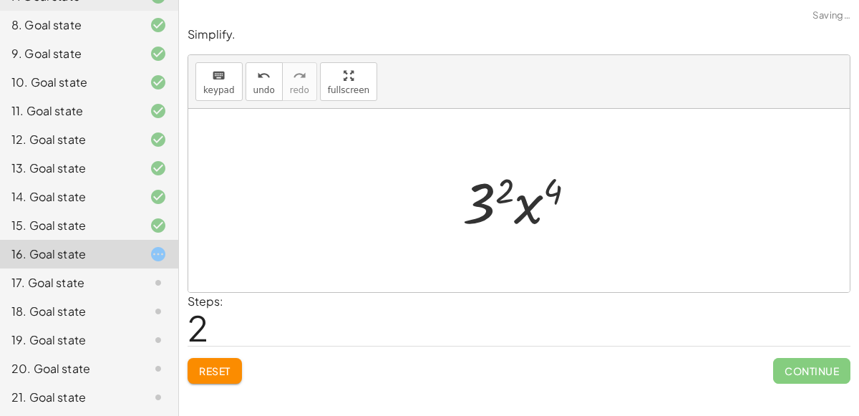
click at [500, 190] on div at bounding box center [525, 201] width 140 height 74
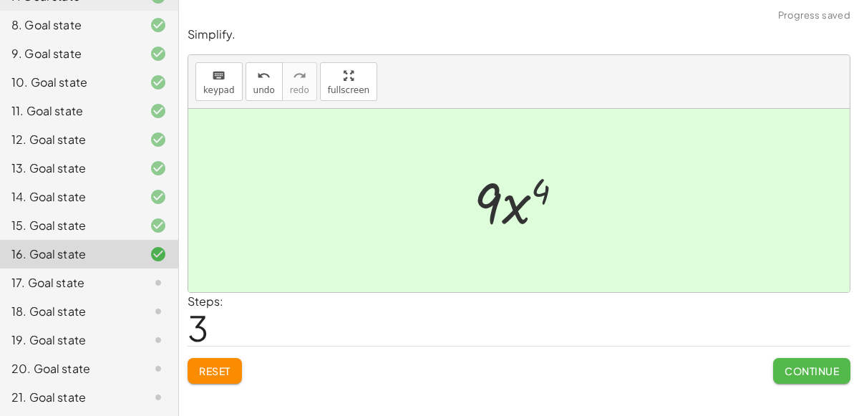
click at [777, 372] on button "Continue" at bounding box center [811, 371] width 77 height 26
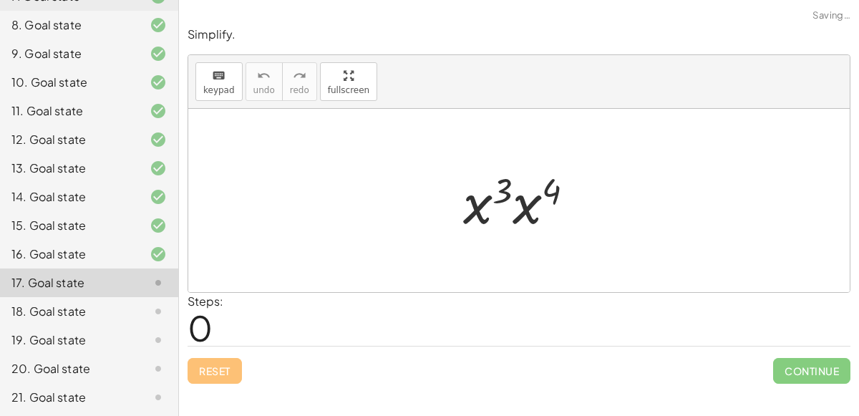
click at [523, 213] on div at bounding box center [524, 201] width 137 height 74
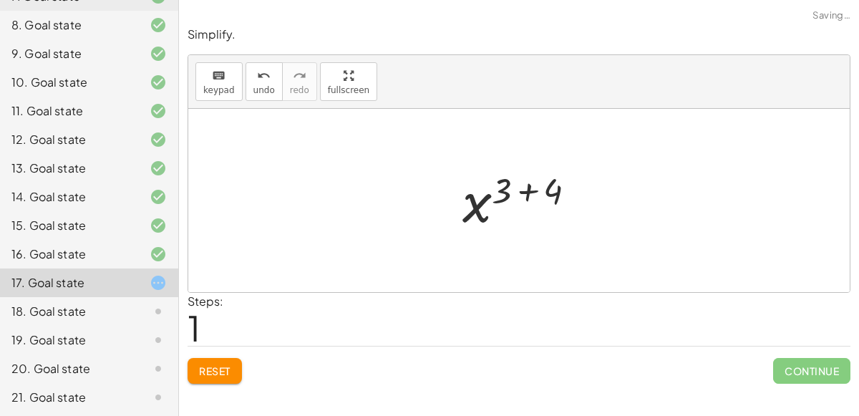
click at [501, 194] on div at bounding box center [525, 200] width 140 height 71
click at [526, 191] on div at bounding box center [525, 200] width 140 height 71
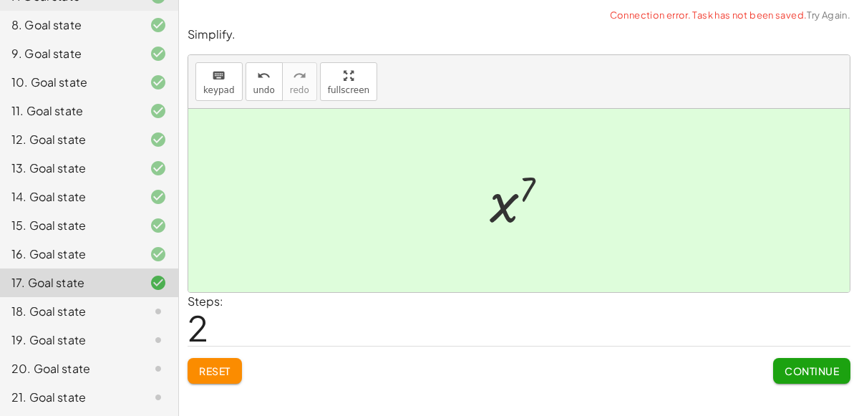
click at [810, 382] on div "Simplify. keyboard keypad undo undo redo redo fullscreen · x 3 · x 4 x ( + 3 + …" at bounding box center [519, 205] width 680 height 374
click at [807, 376] on button "Continue" at bounding box center [811, 371] width 77 height 26
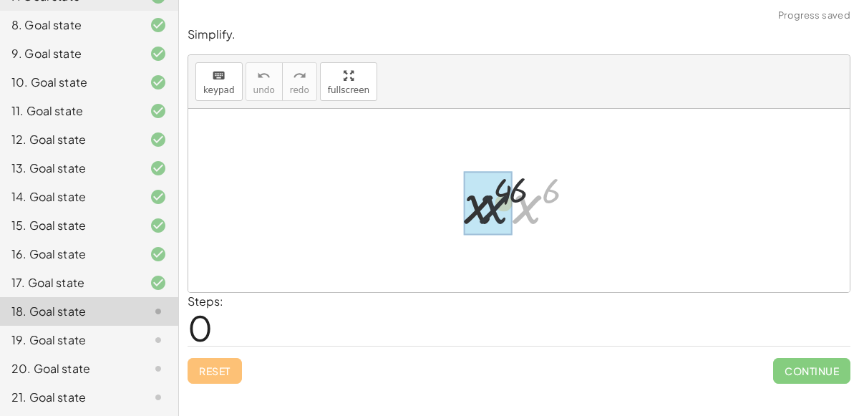
drag, startPoint x: 523, startPoint y: 198, endPoint x: 482, endPoint y: 195, distance: 40.9
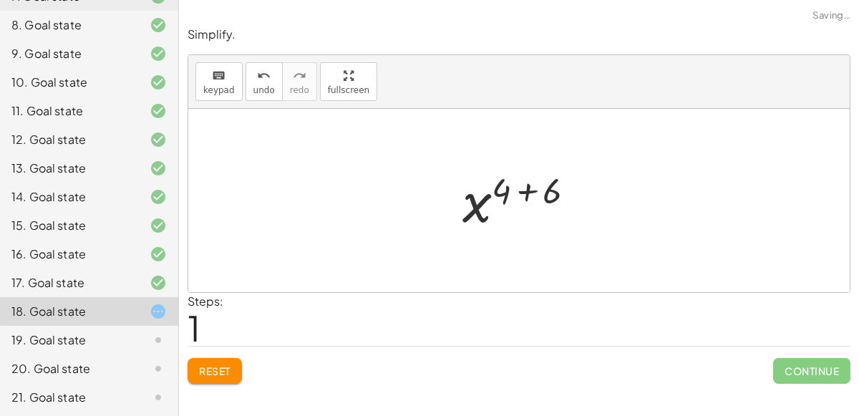
click at [516, 188] on div at bounding box center [524, 200] width 139 height 71
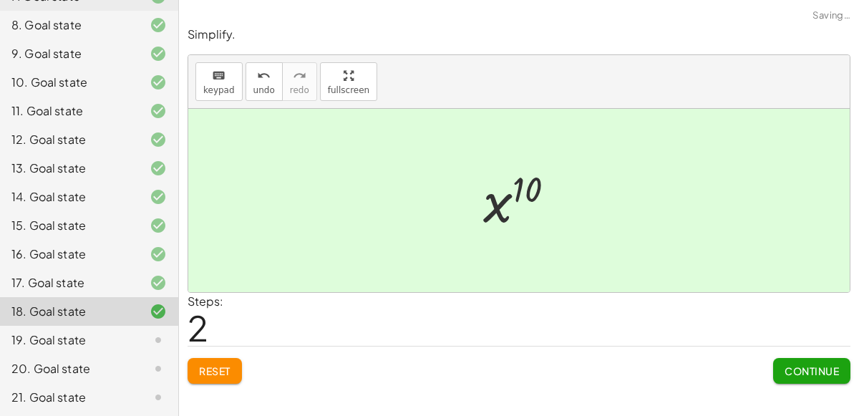
click at [835, 369] on span "Continue" at bounding box center [812, 370] width 54 height 13
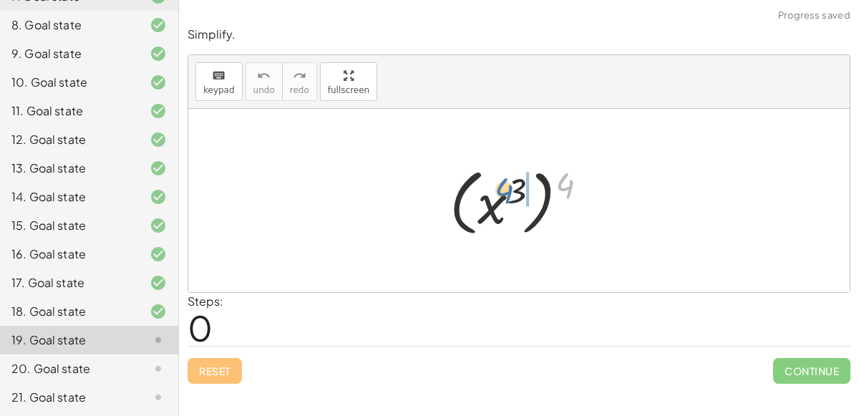
drag, startPoint x: 557, startPoint y: 188, endPoint x: 496, endPoint y: 194, distance: 61.1
click at [496, 194] on div at bounding box center [524, 200] width 164 height 79
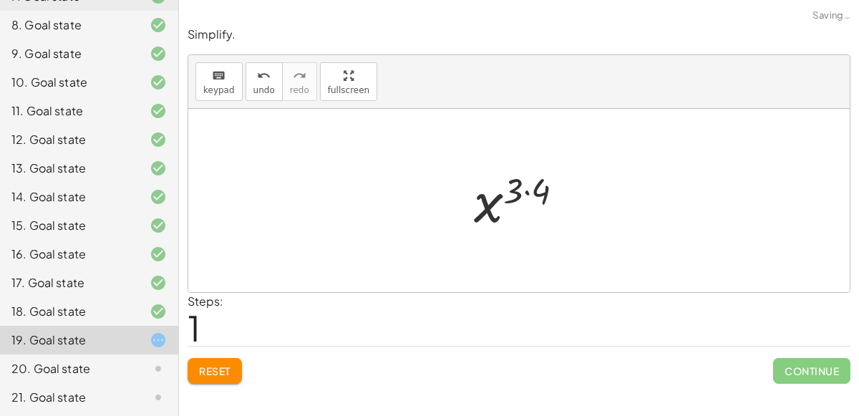
click at [514, 193] on div at bounding box center [524, 200] width 115 height 71
click at [521, 190] on div at bounding box center [524, 200] width 115 height 71
click at [536, 193] on div at bounding box center [524, 200] width 115 height 71
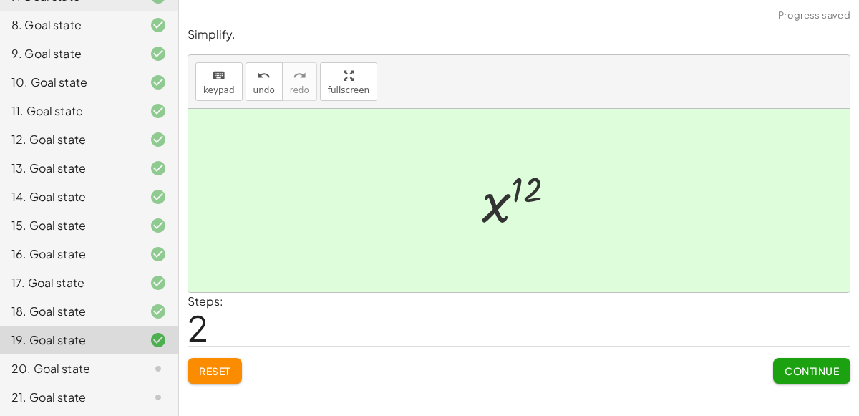
click at [795, 367] on span "Continue" at bounding box center [812, 370] width 54 height 13
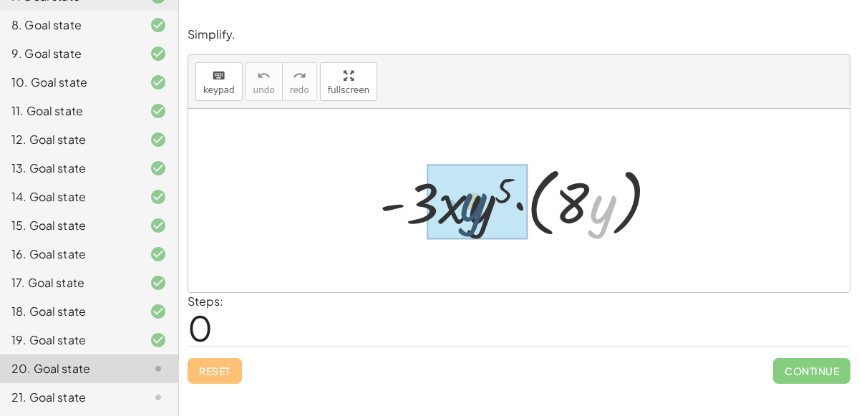
drag, startPoint x: 591, startPoint y: 219, endPoint x: 464, endPoint y: 217, distance: 127.4
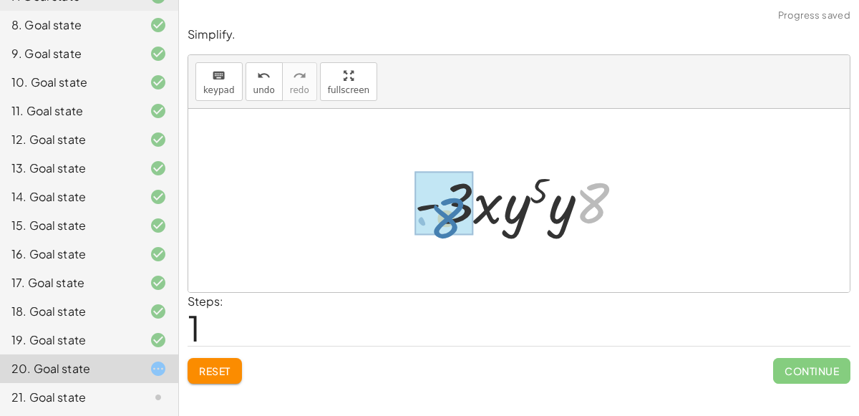
drag, startPoint x: 602, startPoint y: 194, endPoint x: 457, endPoint y: 209, distance: 146.1
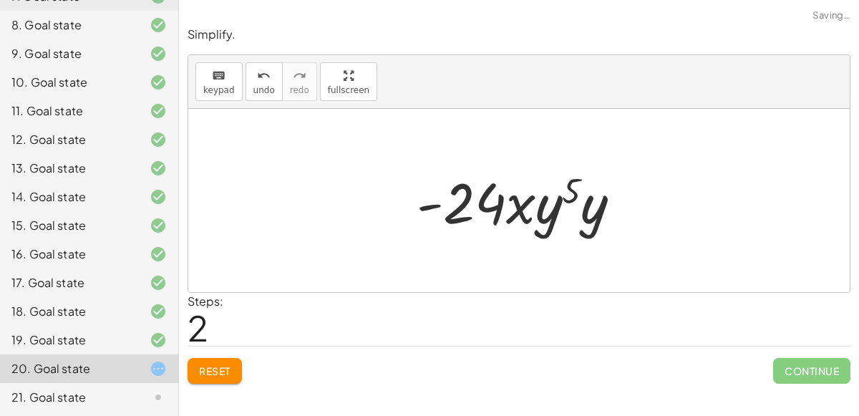
click at [477, 202] on div at bounding box center [524, 201] width 230 height 74
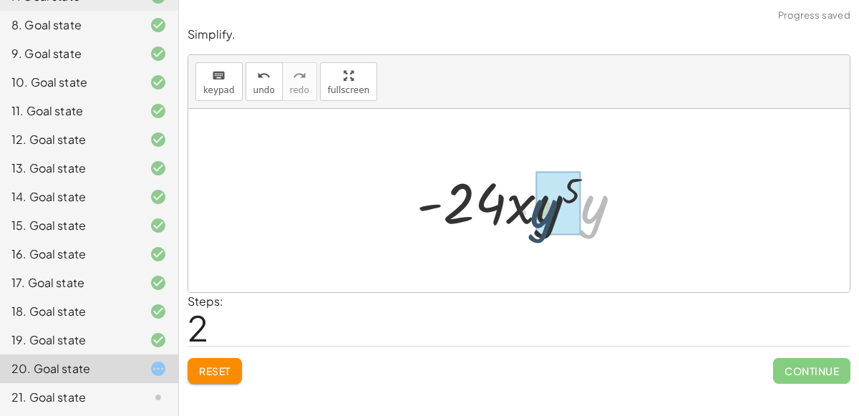
drag, startPoint x: 580, startPoint y: 215, endPoint x: 529, endPoint y: 219, distance: 51.0
click at [529, 219] on div at bounding box center [524, 201] width 230 height 74
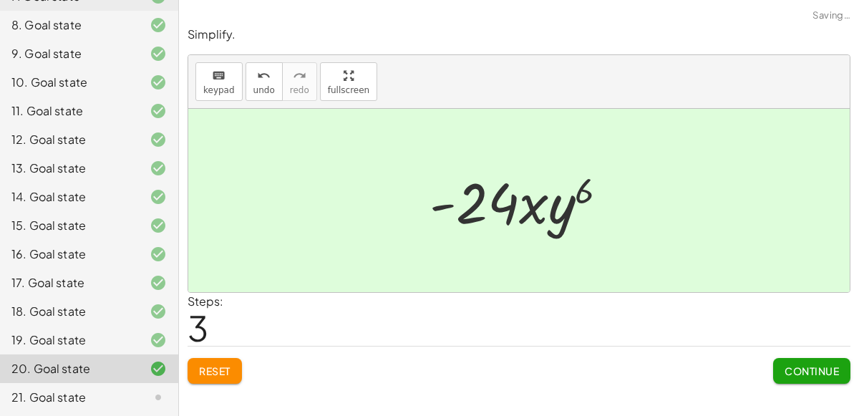
click at [817, 365] on span "Continue" at bounding box center [812, 370] width 54 height 13
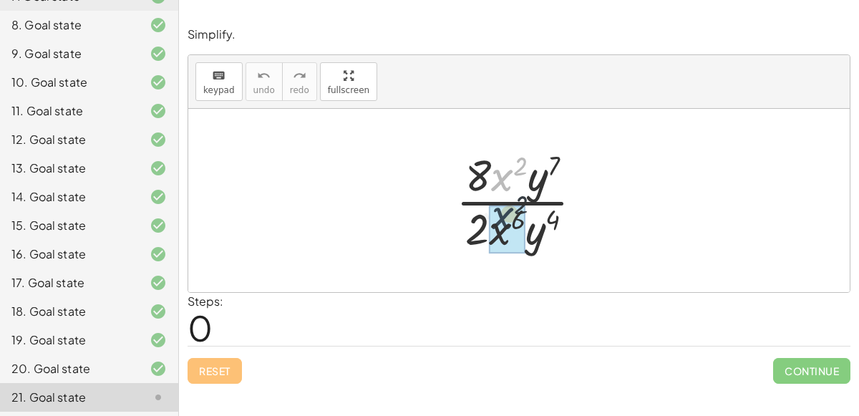
drag, startPoint x: 494, startPoint y: 177, endPoint x: 493, endPoint y: 223, distance: 46.5
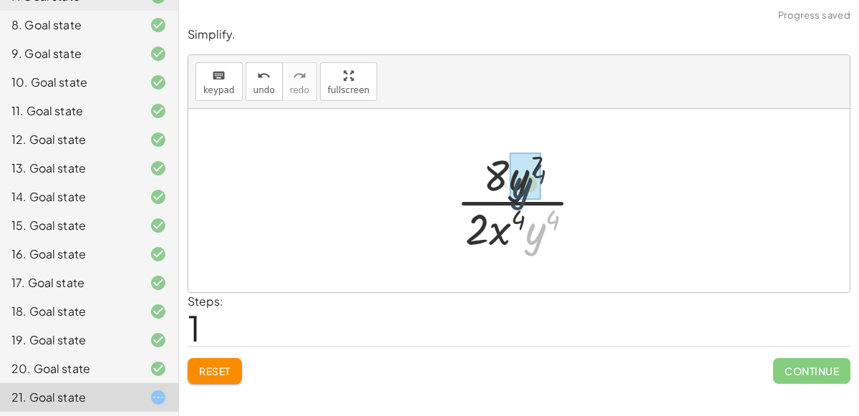
drag, startPoint x: 536, startPoint y: 232, endPoint x: 523, endPoint y: 186, distance: 47.8
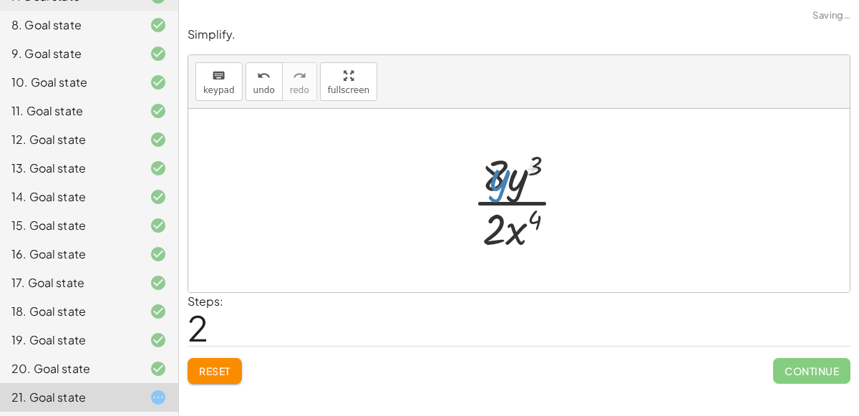
click at [518, 189] on div at bounding box center [524, 200] width 119 height 110
drag, startPoint x: 493, startPoint y: 170, endPoint x: 480, endPoint y: 228, distance: 58.9
click at [480, 228] on div at bounding box center [524, 200] width 119 height 110
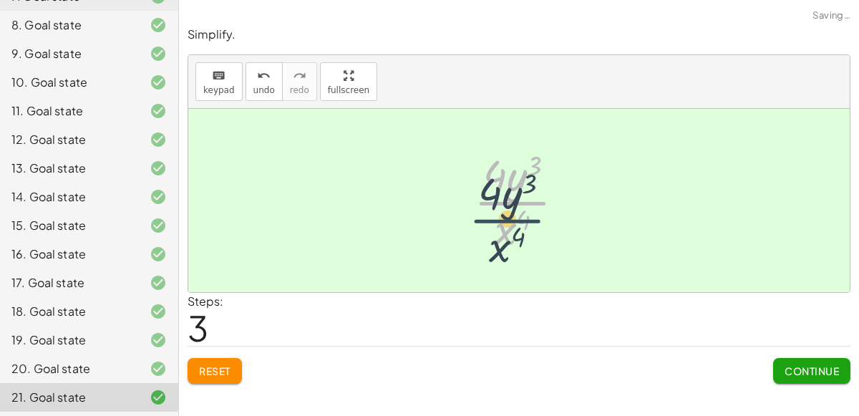
drag, startPoint x: 518, startPoint y: 196, endPoint x: 513, endPoint y: 207, distance: 11.6
click at [513, 207] on div at bounding box center [525, 200] width 117 height 110
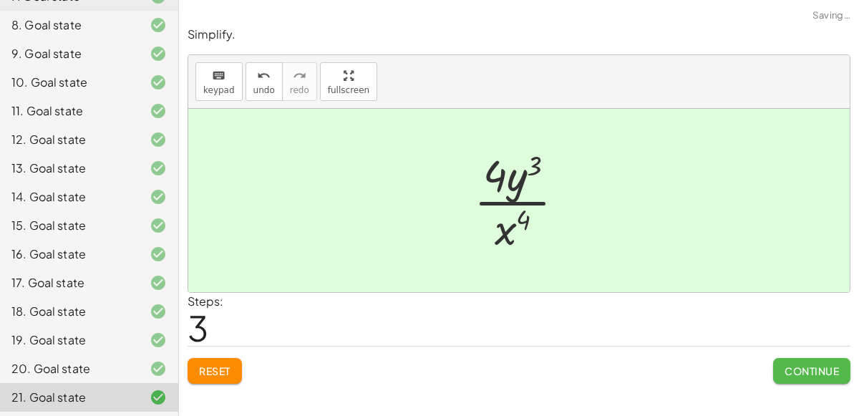
click at [816, 370] on span "Continue" at bounding box center [812, 370] width 54 height 13
